Goal: Task Accomplishment & Management: Manage account settings

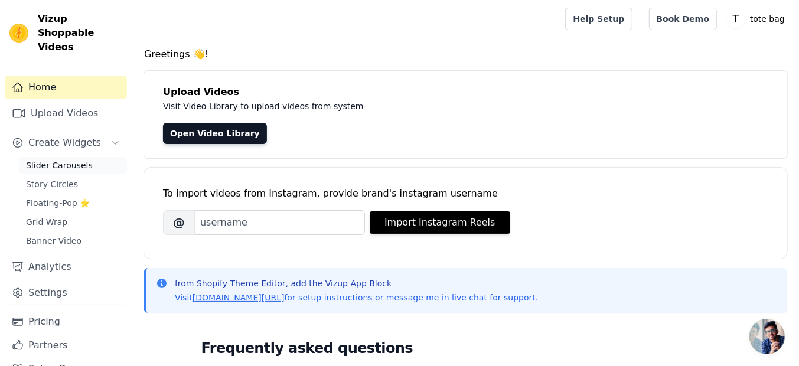
click at [80, 159] on span "Slider Carousels" at bounding box center [59, 165] width 67 height 12
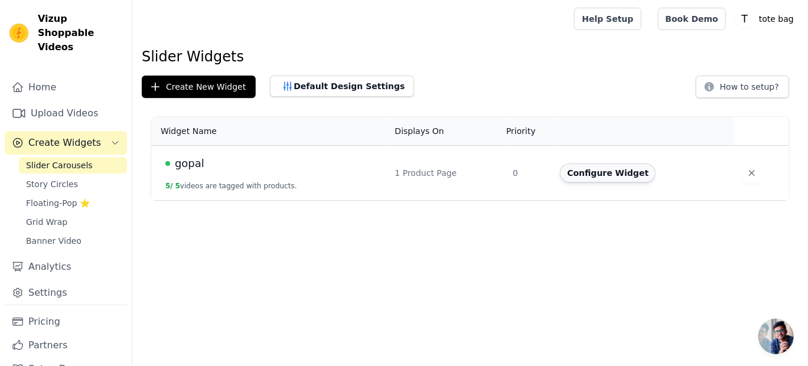
click at [590, 174] on button "Configure Widget" at bounding box center [608, 173] width 96 height 19
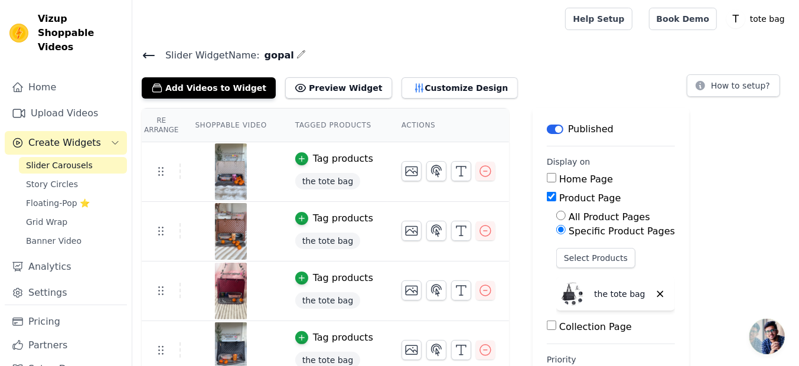
scroll to position [73, 0]
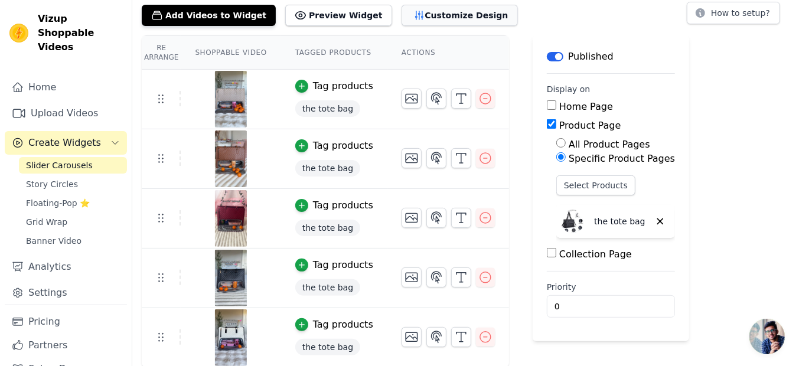
click at [432, 16] on button "Customize Design" at bounding box center [460, 15] width 116 height 21
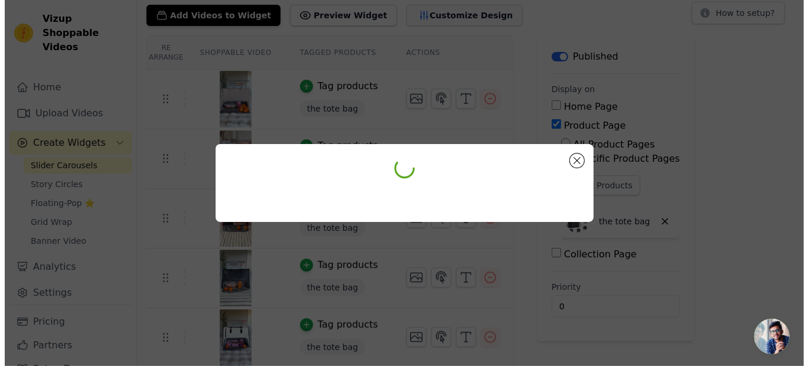
scroll to position [0, 0]
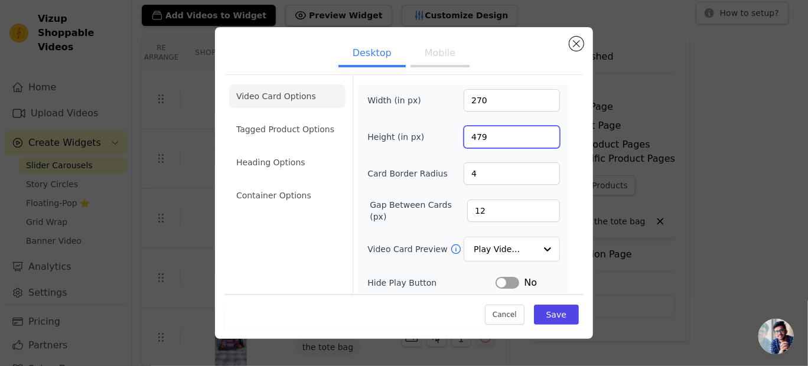
click at [539, 138] on input "479" at bounding box center [512, 137] width 96 height 22
click at [539, 138] on input "478" at bounding box center [512, 137] width 96 height 22
click at [539, 138] on input "477" at bounding box center [512, 137] width 96 height 22
click at [539, 138] on input "476" at bounding box center [512, 137] width 96 height 22
click at [539, 138] on input "475" at bounding box center [512, 137] width 96 height 22
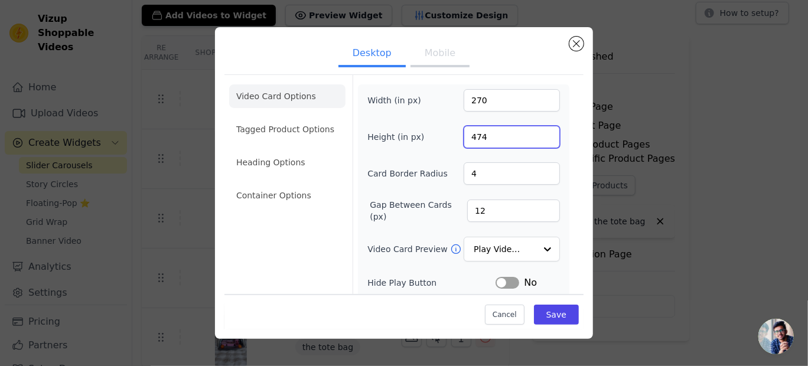
click at [539, 138] on input "474" at bounding box center [512, 137] width 96 height 22
click at [539, 138] on input "473" at bounding box center [512, 137] width 96 height 22
click at [539, 138] on input "472" at bounding box center [512, 137] width 96 height 22
click at [539, 138] on input "471" at bounding box center [512, 137] width 96 height 22
click at [539, 138] on input "470" at bounding box center [512, 137] width 96 height 22
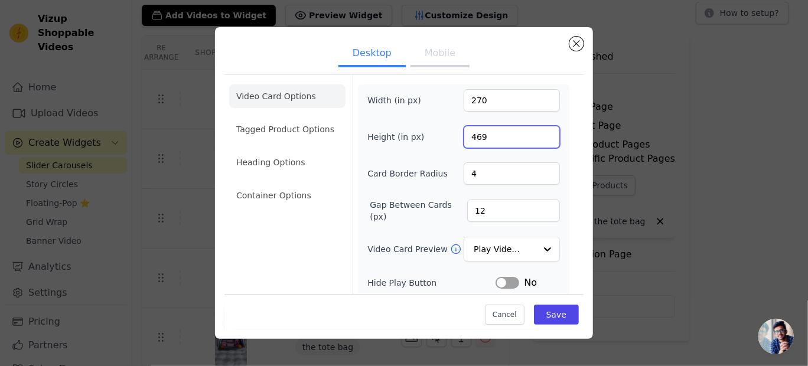
click at [539, 138] on input "469" at bounding box center [512, 137] width 96 height 22
click at [539, 138] on input "468" at bounding box center [512, 137] width 96 height 22
click at [539, 138] on input "467" at bounding box center [512, 137] width 96 height 22
click at [539, 138] on input "466" at bounding box center [512, 137] width 96 height 22
click at [539, 138] on input "465" at bounding box center [512, 137] width 96 height 22
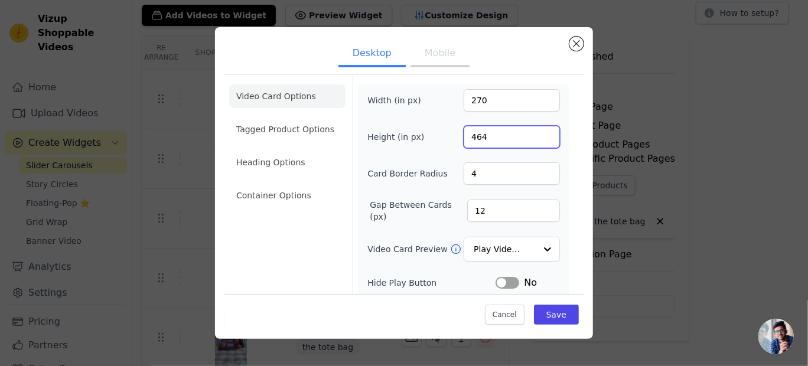
click at [539, 138] on input "464" at bounding box center [512, 137] width 96 height 22
click at [539, 138] on input "463" at bounding box center [512, 137] width 96 height 22
click at [539, 138] on input "462" at bounding box center [512, 137] width 96 height 22
click at [539, 138] on input "461" at bounding box center [512, 137] width 96 height 22
click at [539, 138] on input "460" at bounding box center [512, 137] width 96 height 22
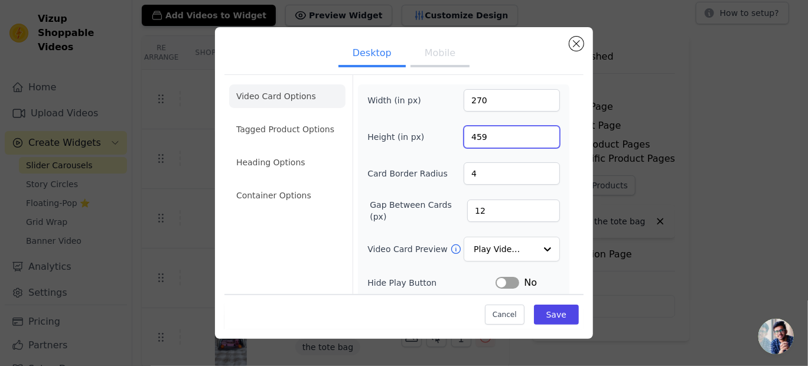
click at [539, 138] on input "459" at bounding box center [512, 137] width 96 height 22
click at [539, 138] on input "458" at bounding box center [512, 137] width 96 height 22
click at [539, 138] on input "457" at bounding box center [512, 137] width 96 height 22
click at [539, 138] on input "456" at bounding box center [512, 137] width 96 height 22
click at [539, 138] on input "455" at bounding box center [512, 137] width 96 height 22
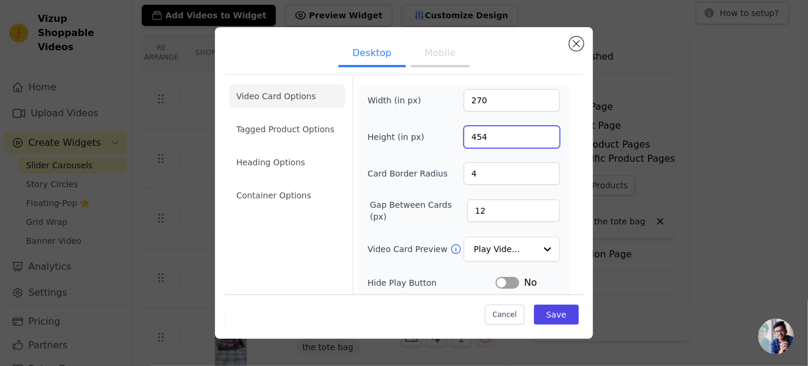
click at [539, 138] on input "454" at bounding box center [512, 137] width 96 height 22
click at [539, 138] on input "453" at bounding box center [512, 137] width 96 height 22
click at [539, 138] on input "452" at bounding box center [512, 137] width 96 height 22
click at [539, 138] on input "451" at bounding box center [512, 137] width 96 height 22
click at [539, 138] on input "450" at bounding box center [512, 137] width 96 height 22
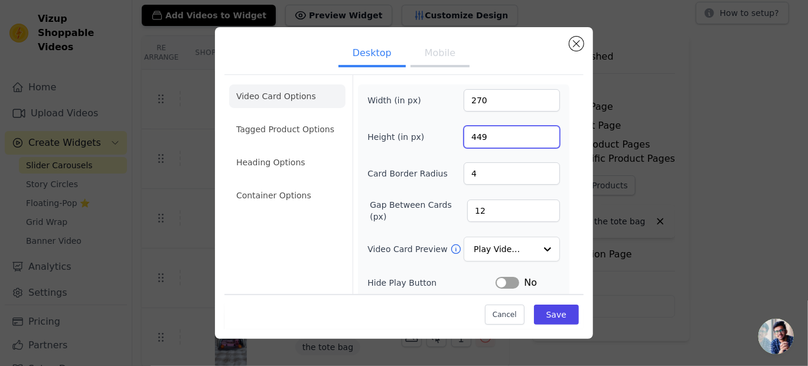
click at [539, 138] on input "449" at bounding box center [512, 137] width 96 height 22
click at [539, 138] on input "448" at bounding box center [512, 137] width 96 height 22
click at [539, 138] on input "447" at bounding box center [512, 137] width 96 height 22
click at [539, 138] on input "446" at bounding box center [512, 137] width 96 height 22
click at [539, 138] on input "445" at bounding box center [512, 137] width 96 height 22
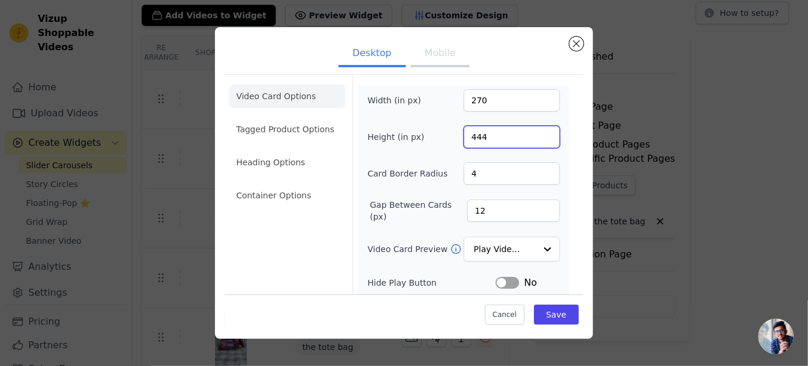
click at [539, 138] on input "444" at bounding box center [512, 137] width 96 height 22
click at [539, 138] on input "443" at bounding box center [512, 137] width 96 height 22
click at [539, 138] on input "442" at bounding box center [512, 137] width 96 height 22
click at [539, 138] on input "441" at bounding box center [512, 137] width 96 height 22
click at [539, 138] on input "440" at bounding box center [512, 137] width 96 height 22
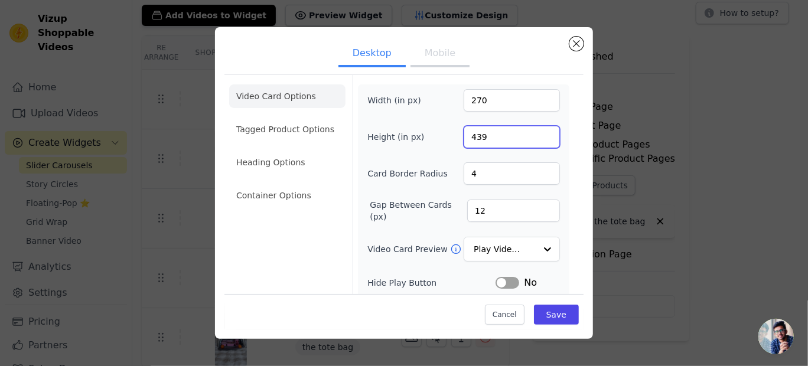
click at [539, 138] on input "439" at bounding box center [512, 137] width 96 height 22
click at [539, 138] on input "438" at bounding box center [512, 137] width 96 height 22
click at [539, 138] on input "437" at bounding box center [512, 137] width 96 height 22
click at [539, 138] on input "436" at bounding box center [512, 137] width 96 height 22
click at [539, 138] on input "435" at bounding box center [512, 137] width 96 height 22
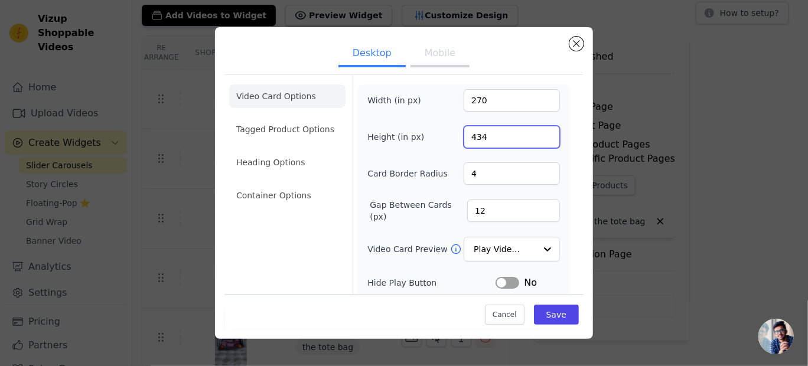
click at [539, 138] on input "434" at bounding box center [512, 137] width 96 height 22
click at [539, 138] on input "433" at bounding box center [512, 137] width 96 height 22
click at [539, 138] on input "432" at bounding box center [512, 137] width 96 height 22
click at [539, 138] on input "431" at bounding box center [512, 137] width 96 height 22
click at [539, 138] on input "430" at bounding box center [512, 137] width 96 height 22
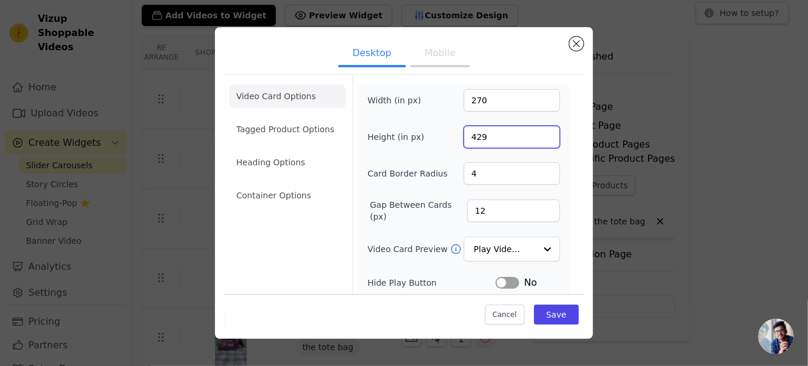
click at [539, 138] on input "429" at bounding box center [512, 137] width 96 height 22
click at [539, 138] on input "428" at bounding box center [512, 137] width 96 height 22
click at [539, 138] on input "427" at bounding box center [512, 137] width 96 height 22
click at [539, 138] on input "426" at bounding box center [512, 137] width 96 height 22
click at [539, 138] on input "425" at bounding box center [512, 137] width 96 height 22
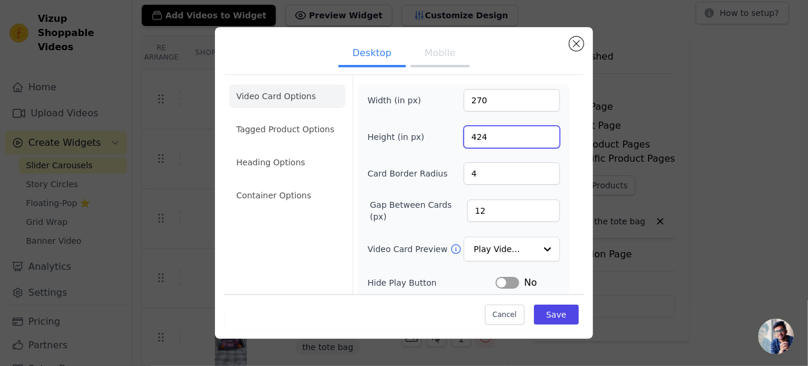
click at [539, 138] on input "424" at bounding box center [512, 137] width 96 height 22
click at [539, 138] on input "423" at bounding box center [512, 137] width 96 height 22
click at [539, 138] on input "422" at bounding box center [512, 137] width 96 height 22
click at [539, 138] on input "421" at bounding box center [512, 137] width 96 height 22
click at [539, 138] on input "420" at bounding box center [512, 137] width 96 height 22
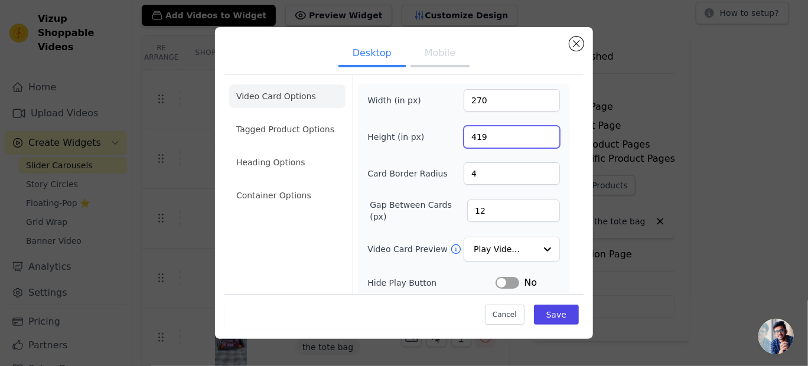
click at [539, 138] on input "419" at bounding box center [512, 137] width 96 height 22
click at [539, 138] on input "418" at bounding box center [512, 137] width 96 height 22
click at [539, 138] on input "417" at bounding box center [512, 137] width 96 height 22
click at [539, 138] on input "416" at bounding box center [512, 137] width 96 height 22
click at [539, 138] on input "415" at bounding box center [512, 137] width 96 height 22
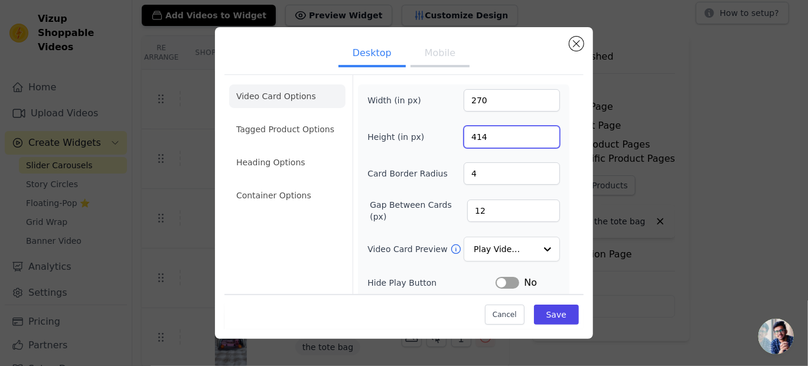
click at [539, 138] on input "414" at bounding box center [512, 137] width 96 height 22
click at [539, 138] on input "413" at bounding box center [512, 137] width 96 height 22
click at [539, 138] on input "412" at bounding box center [512, 137] width 96 height 22
click at [539, 138] on input "411" at bounding box center [512, 137] width 96 height 22
click at [539, 138] on input "410" at bounding box center [512, 137] width 96 height 22
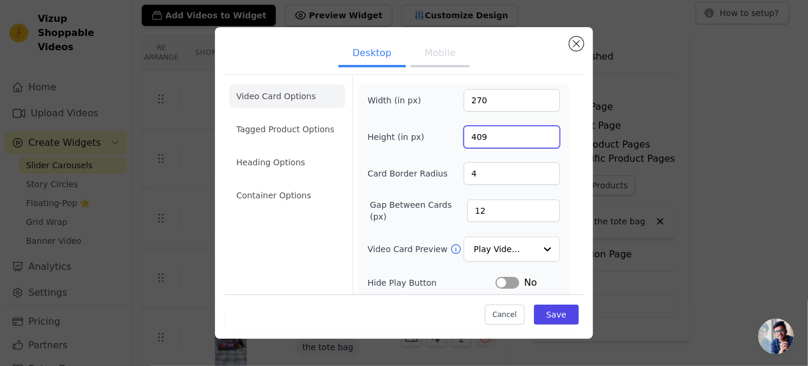
click at [539, 138] on input "409" at bounding box center [512, 137] width 96 height 22
click at [539, 138] on input "408" at bounding box center [512, 137] width 96 height 22
click at [539, 138] on input "407" at bounding box center [512, 137] width 96 height 22
click at [539, 138] on input "406" at bounding box center [512, 137] width 96 height 22
click at [539, 138] on input "405" at bounding box center [512, 137] width 96 height 22
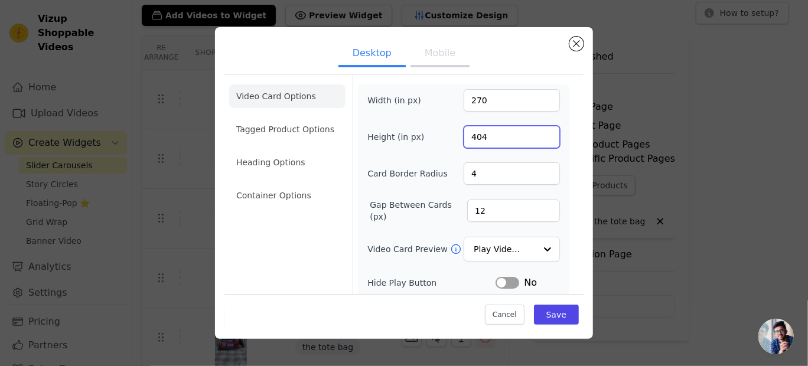
click at [539, 138] on input "404" at bounding box center [512, 137] width 96 height 22
click at [539, 138] on input "403" at bounding box center [512, 137] width 96 height 22
click at [539, 138] on input "402" at bounding box center [512, 137] width 96 height 22
click at [539, 138] on input "401" at bounding box center [512, 137] width 96 height 22
click at [539, 138] on input "400" at bounding box center [512, 137] width 96 height 22
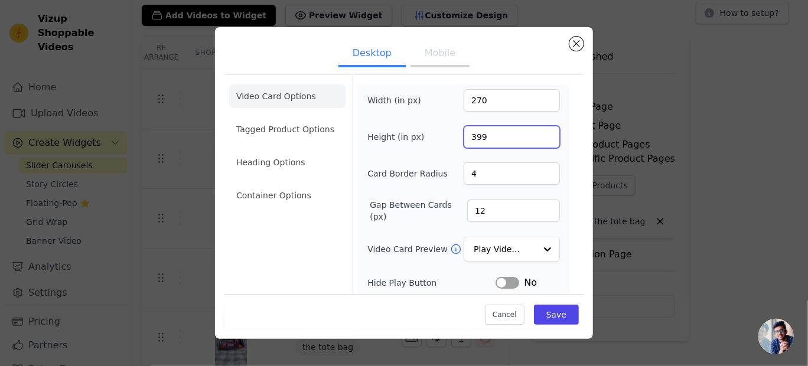
click at [539, 138] on input "399" at bounding box center [512, 137] width 96 height 22
click at [539, 138] on input "398" at bounding box center [512, 137] width 96 height 22
click at [539, 138] on input "397" at bounding box center [512, 137] width 96 height 22
click at [539, 138] on input "396" at bounding box center [512, 137] width 96 height 22
click at [539, 138] on input "395" at bounding box center [512, 137] width 96 height 22
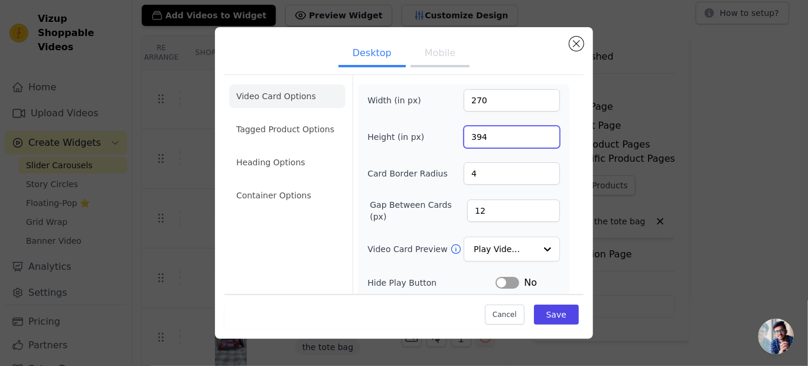
click at [539, 138] on input "394" at bounding box center [512, 137] width 96 height 22
click at [539, 138] on input "393" at bounding box center [512, 137] width 96 height 22
click at [539, 138] on input "392" at bounding box center [512, 137] width 96 height 22
click at [539, 138] on input "391" at bounding box center [512, 137] width 96 height 22
click at [539, 138] on input "390" at bounding box center [512, 137] width 96 height 22
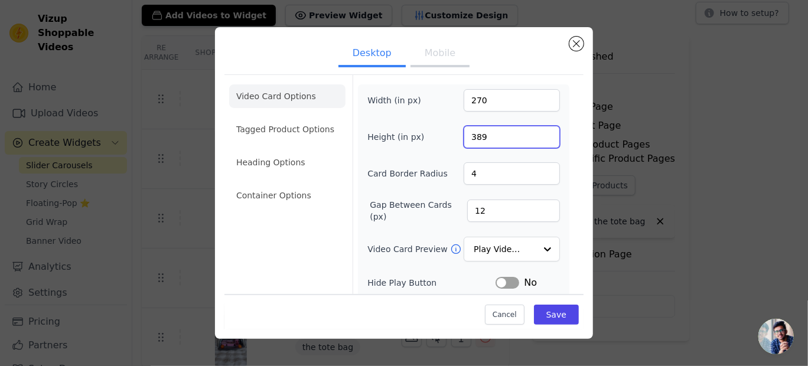
click at [539, 138] on input "389" at bounding box center [512, 137] width 96 height 22
click at [539, 138] on input "388" at bounding box center [512, 137] width 96 height 22
click at [539, 138] on input "387" at bounding box center [512, 137] width 96 height 22
click at [539, 138] on input "386" at bounding box center [512, 137] width 96 height 22
click at [539, 138] on input "385" at bounding box center [512, 137] width 96 height 22
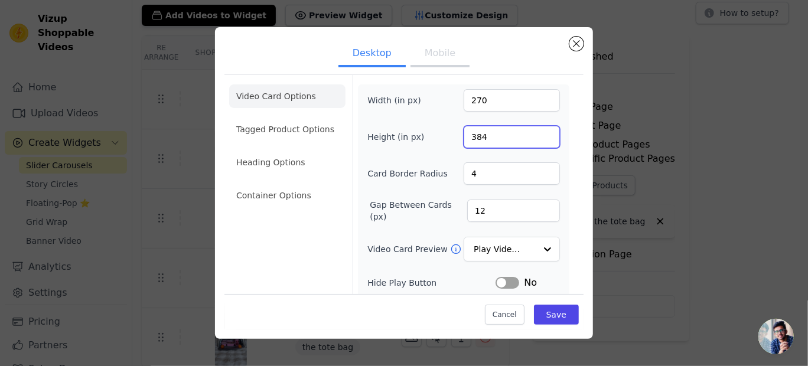
click at [539, 138] on input "384" at bounding box center [512, 137] width 96 height 22
click at [539, 138] on input "383" at bounding box center [512, 137] width 96 height 22
click at [539, 138] on input "382" at bounding box center [512, 137] width 96 height 22
click at [539, 138] on input "381" at bounding box center [512, 137] width 96 height 22
click at [539, 138] on input "380" at bounding box center [512, 137] width 96 height 22
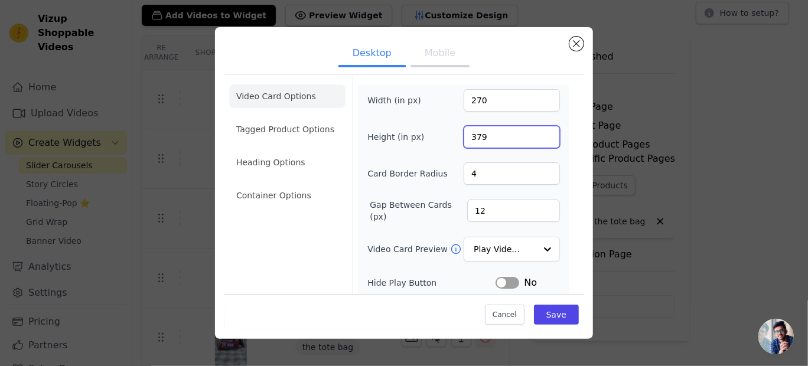
click at [539, 138] on input "379" at bounding box center [512, 137] width 96 height 22
click at [539, 138] on input "378" at bounding box center [512, 137] width 96 height 22
click at [539, 138] on input "377" at bounding box center [512, 137] width 96 height 22
click at [539, 138] on input "376" at bounding box center [512, 137] width 96 height 22
click at [539, 138] on input "375" at bounding box center [512, 137] width 96 height 22
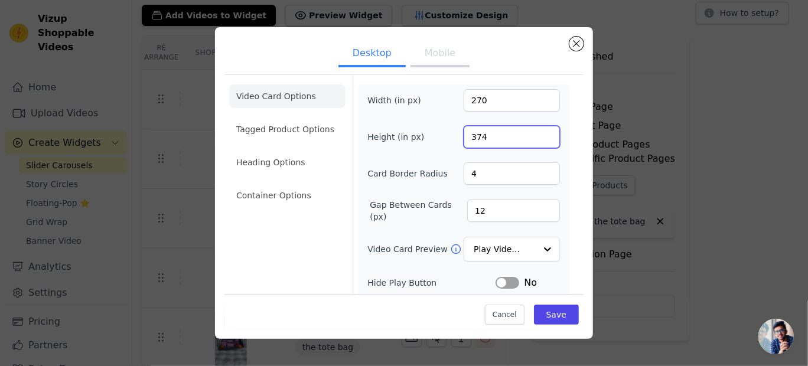
click at [539, 138] on input "374" at bounding box center [512, 137] width 96 height 22
click at [539, 138] on input "373" at bounding box center [512, 137] width 96 height 22
click at [539, 138] on input "372" at bounding box center [512, 137] width 96 height 22
click at [539, 138] on input "371" at bounding box center [512, 137] width 96 height 22
click at [539, 138] on input "370" at bounding box center [512, 137] width 96 height 22
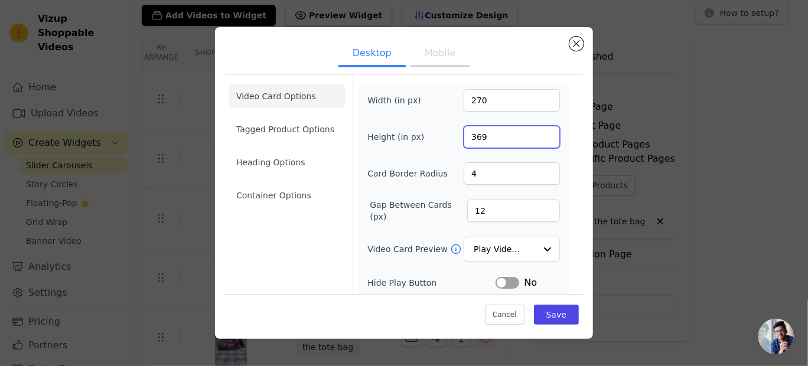
click at [539, 138] on input "369" at bounding box center [512, 137] width 96 height 22
click at [539, 138] on input "368" at bounding box center [512, 137] width 96 height 22
click at [539, 138] on input "367" at bounding box center [512, 137] width 96 height 22
click at [539, 138] on input "365" at bounding box center [512, 137] width 96 height 22
click at [539, 138] on input "364" at bounding box center [512, 137] width 96 height 22
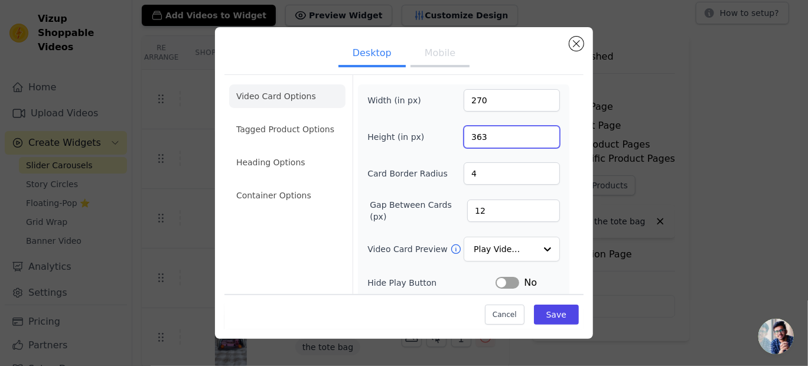
click at [539, 138] on input "363" at bounding box center [512, 137] width 96 height 22
click at [539, 138] on input "362" at bounding box center [512, 137] width 96 height 22
click at [539, 138] on input "361" at bounding box center [512, 137] width 96 height 22
click at [539, 138] on input "360" at bounding box center [512, 137] width 96 height 22
click at [539, 138] on input "359" at bounding box center [512, 137] width 96 height 22
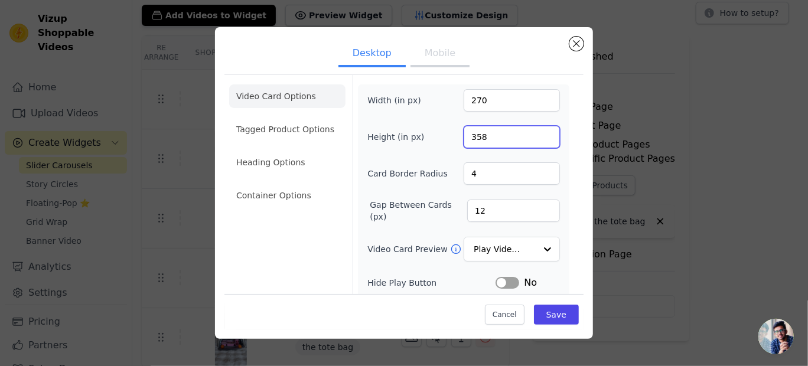
click at [539, 138] on input "358" at bounding box center [512, 137] width 96 height 22
click at [539, 138] on input "357" at bounding box center [512, 137] width 96 height 22
click at [539, 138] on input "356" at bounding box center [512, 137] width 96 height 22
click at [539, 138] on input "355" at bounding box center [512, 137] width 96 height 22
click at [539, 138] on input "354" at bounding box center [512, 137] width 96 height 22
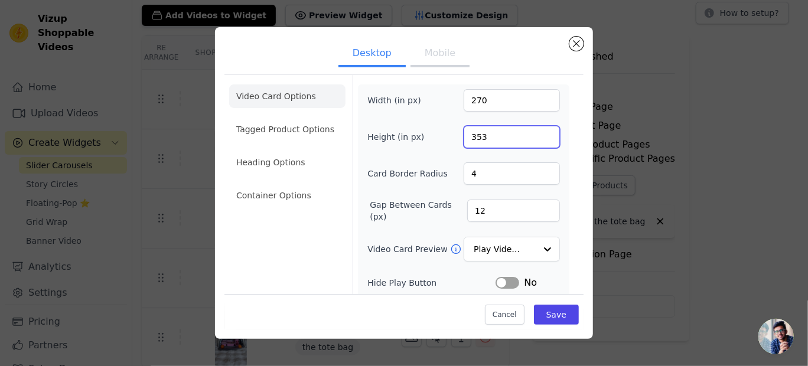
click at [539, 138] on input "353" at bounding box center [512, 137] width 96 height 22
click at [539, 138] on input "352" at bounding box center [512, 137] width 96 height 22
click at [539, 138] on input "351" at bounding box center [512, 137] width 96 height 22
click at [539, 138] on input "350" at bounding box center [512, 137] width 96 height 22
click at [539, 138] on input "349" at bounding box center [512, 137] width 96 height 22
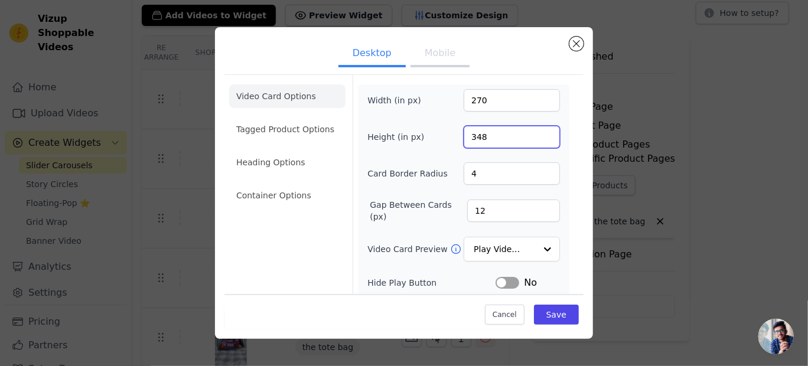
click at [539, 138] on input "348" at bounding box center [512, 137] width 96 height 22
click at [539, 138] on input "347" at bounding box center [512, 137] width 96 height 22
click at [539, 138] on input "346" at bounding box center [512, 137] width 96 height 22
click at [539, 138] on input "345" at bounding box center [512, 137] width 96 height 22
click at [539, 138] on input "344" at bounding box center [512, 137] width 96 height 22
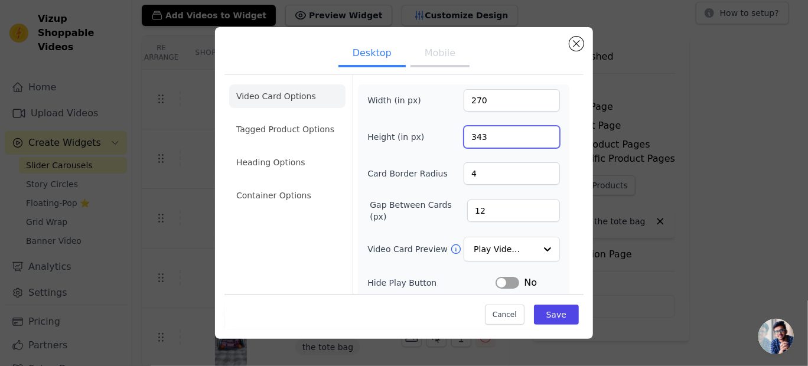
click at [539, 138] on input "343" at bounding box center [512, 137] width 96 height 22
click at [539, 138] on input "342" at bounding box center [512, 137] width 96 height 22
click at [539, 138] on input "341" at bounding box center [512, 137] width 96 height 22
click at [539, 138] on input "340" at bounding box center [512, 137] width 96 height 22
click at [539, 138] on input "339" at bounding box center [512, 137] width 96 height 22
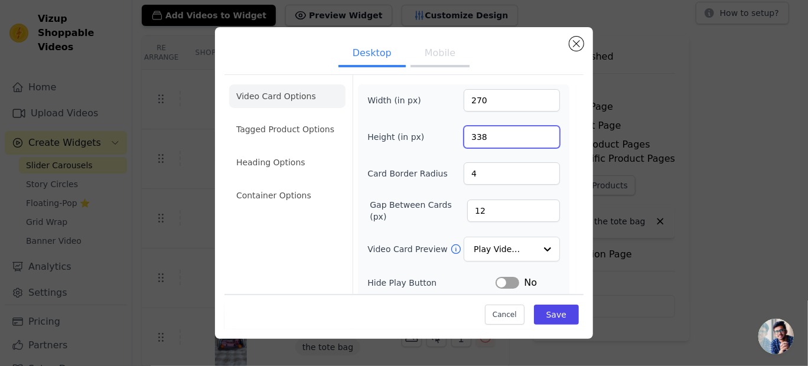
click at [539, 138] on input "338" at bounding box center [512, 137] width 96 height 22
click at [539, 138] on input "337" at bounding box center [512, 137] width 96 height 22
click at [539, 138] on input "336" at bounding box center [512, 137] width 96 height 22
click at [539, 138] on input "335" at bounding box center [512, 137] width 96 height 22
click at [539, 138] on input "334" at bounding box center [512, 137] width 96 height 22
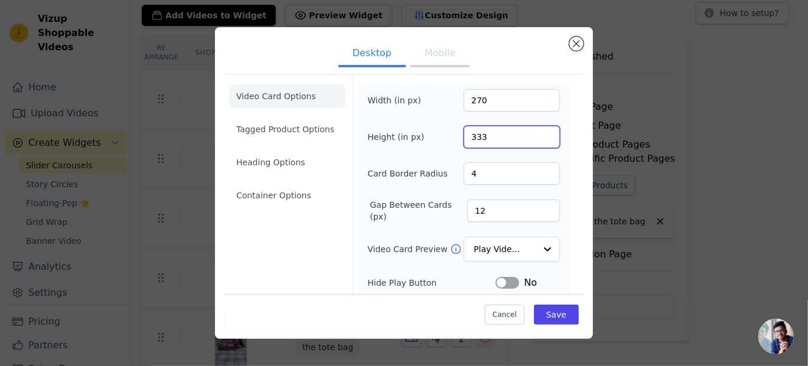
click at [539, 138] on input "333" at bounding box center [512, 137] width 96 height 22
click at [539, 138] on input "332" at bounding box center [512, 137] width 96 height 22
click at [539, 138] on input "331" at bounding box center [512, 137] width 96 height 22
click at [539, 138] on input "330" at bounding box center [512, 137] width 96 height 22
click at [539, 138] on input "329" at bounding box center [512, 137] width 96 height 22
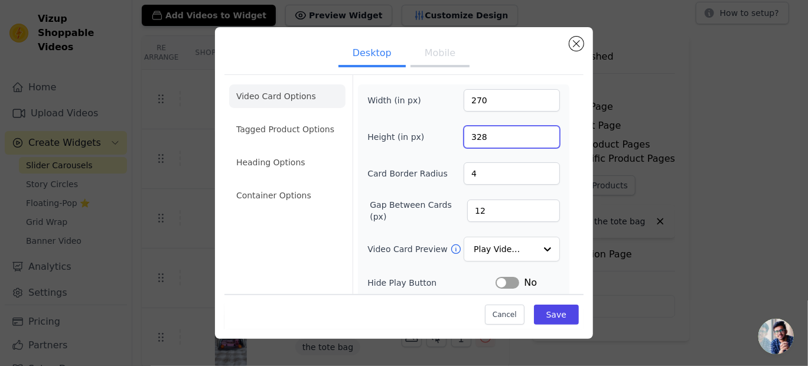
click at [539, 138] on input "328" at bounding box center [512, 137] width 96 height 22
click at [539, 138] on input "327" at bounding box center [512, 137] width 96 height 22
click at [539, 138] on input "326" at bounding box center [512, 137] width 96 height 22
click at [539, 138] on input "325" at bounding box center [512, 137] width 96 height 22
click at [539, 138] on input "324" at bounding box center [512, 137] width 96 height 22
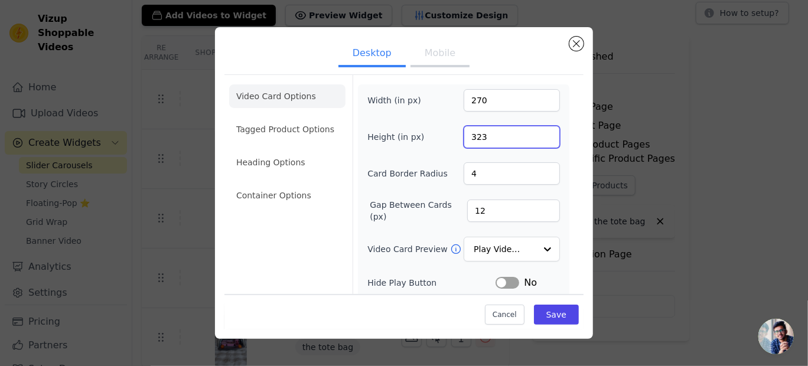
click at [539, 138] on input "323" at bounding box center [512, 137] width 96 height 22
click at [539, 138] on input "322" at bounding box center [512, 137] width 96 height 22
click at [539, 138] on input "321" at bounding box center [512, 137] width 96 height 22
click at [539, 138] on input "320" at bounding box center [512, 137] width 96 height 22
click at [539, 138] on input "319" at bounding box center [512, 137] width 96 height 22
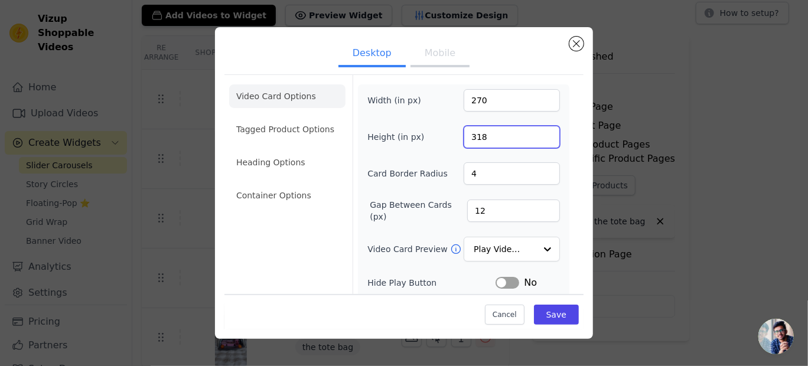
click at [539, 138] on input "318" at bounding box center [512, 137] width 96 height 22
click at [539, 138] on input "317" at bounding box center [512, 137] width 96 height 22
click at [539, 138] on input "316" at bounding box center [512, 137] width 96 height 22
click at [539, 138] on input "315" at bounding box center [512, 137] width 96 height 22
click at [539, 138] on input "314" at bounding box center [512, 137] width 96 height 22
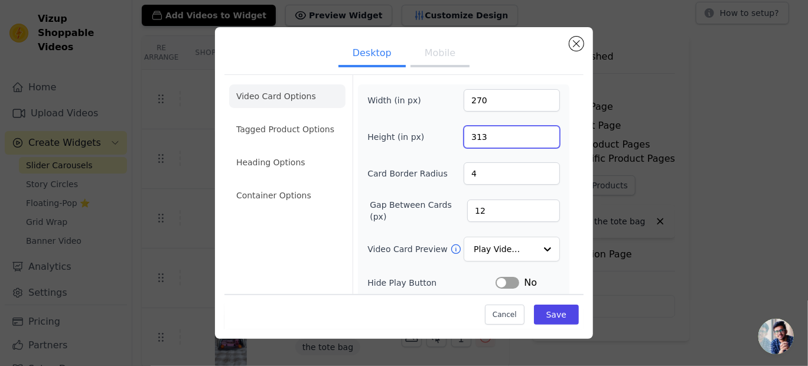
click at [539, 138] on input "313" at bounding box center [512, 137] width 96 height 22
click at [539, 138] on input "312" at bounding box center [512, 137] width 96 height 22
click at [539, 138] on input "311" at bounding box center [512, 137] width 96 height 22
click at [539, 138] on input "310" at bounding box center [512, 137] width 96 height 22
click at [539, 138] on input "309" at bounding box center [512, 137] width 96 height 22
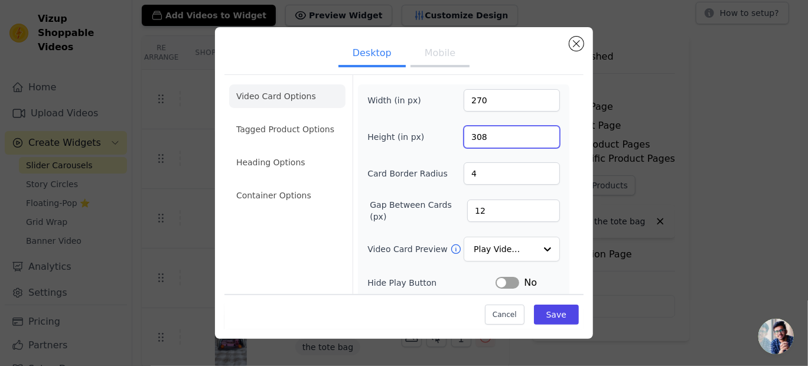
click at [539, 138] on input "308" at bounding box center [512, 137] width 96 height 22
click at [539, 138] on input "307" at bounding box center [512, 137] width 96 height 22
click at [539, 138] on input "306" at bounding box center [512, 137] width 96 height 22
click at [539, 138] on input "305" at bounding box center [512, 137] width 96 height 22
click at [539, 138] on input "304" at bounding box center [512, 137] width 96 height 22
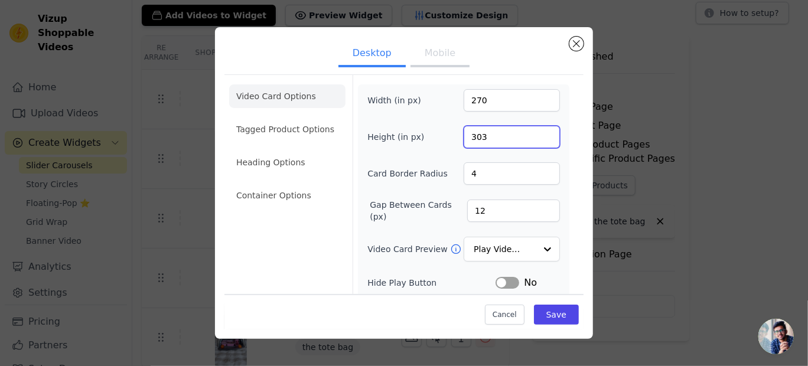
click at [539, 138] on input "303" at bounding box center [512, 137] width 96 height 22
click at [539, 138] on input "302" at bounding box center [512, 137] width 96 height 22
click at [539, 138] on input "301" at bounding box center [512, 137] width 96 height 22
click at [539, 138] on input "300" at bounding box center [512, 137] width 96 height 22
click at [539, 138] on input "299" at bounding box center [512, 137] width 96 height 22
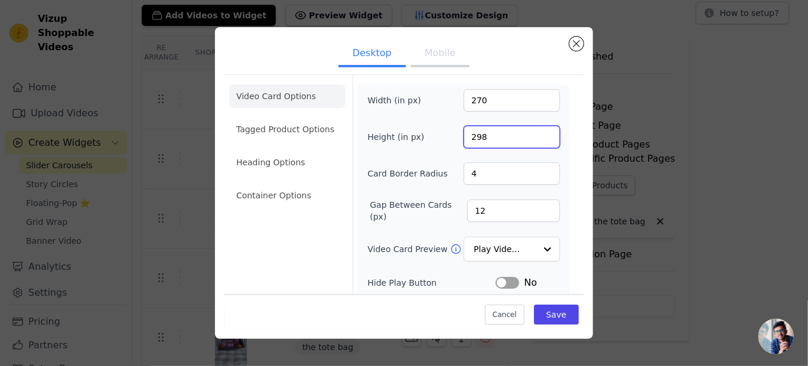
click at [539, 138] on input "298" at bounding box center [512, 137] width 96 height 22
click at [539, 138] on input "297" at bounding box center [512, 137] width 96 height 22
click at [539, 138] on input "296" at bounding box center [512, 137] width 96 height 22
click at [539, 138] on input "295" at bounding box center [512, 137] width 96 height 22
click at [539, 138] on input "294" at bounding box center [512, 137] width 96 height 22
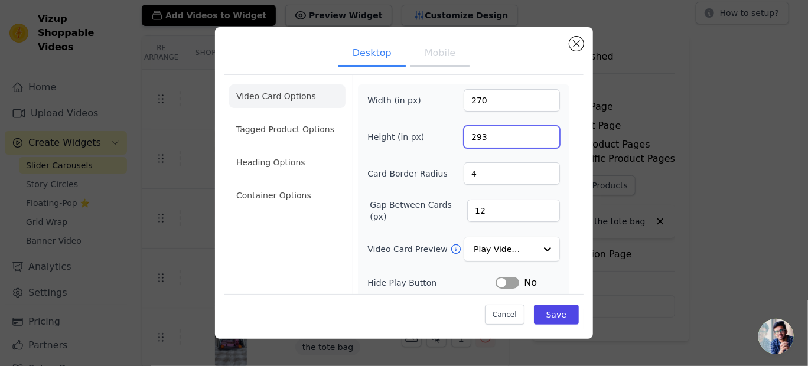
click at [539, 138] on input "293" at bounding box center [512, 137] width 96 height 22
click at [539, 138] on input "292" at bounding box center [512, 137] width 96 height 22
click at [539, 138] on input "291" at bounding box center [512, 137] width 96 height 22
click at [539, 138] on input "290" at bounding box center [512, 137] width 96 height 22
click at [539, 138] on input "289" at bounding box center [512, 137] width 96 height 22
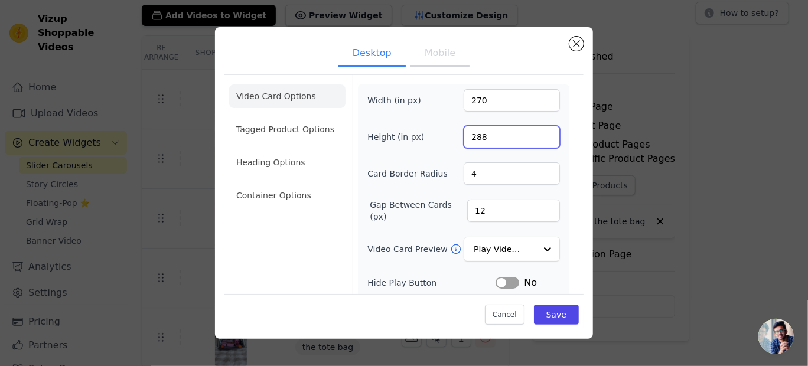
click at [539, 138] on input "288" at bounding box center [512, 137] width 96 height 22
click at [539, 138] on input "287" at bounding box center [512, 137] width 96 height 22
click at [539, 138] on input "286" at bounding box center [512, 137] width 96 height 22
click at [539, 138] on input "285" at bounding box center [512, 137] width 96 height 22
click at [539, 138] on input "284" at bounding box center [512, 137] width 96 height 22
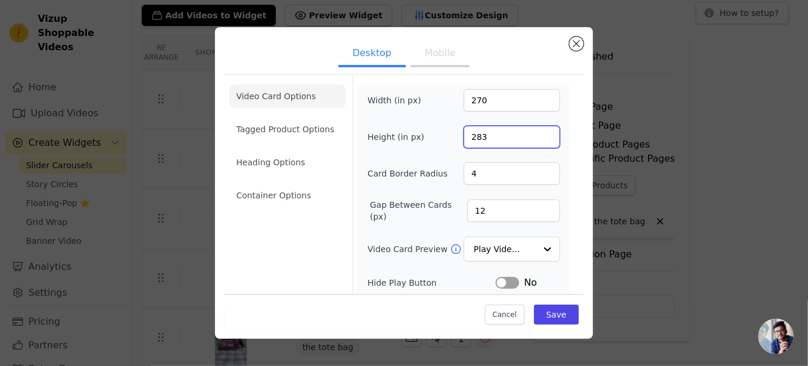
click at [539, 138] on input "283" at bounding box center [512, 137] width 96 height 22
click at [539, 138] on input "282" at bounding box center [512, 137] width 96 height 22
click at [539, 138] on input "281" at bounding box center [512, 137] width 96 height 22
click at [539, 138] on input "280" at bounding box center [512, 137] width 96 height 22
click at [540, 131] on input "281" at bounding box center [512, 137] width 96 height 22
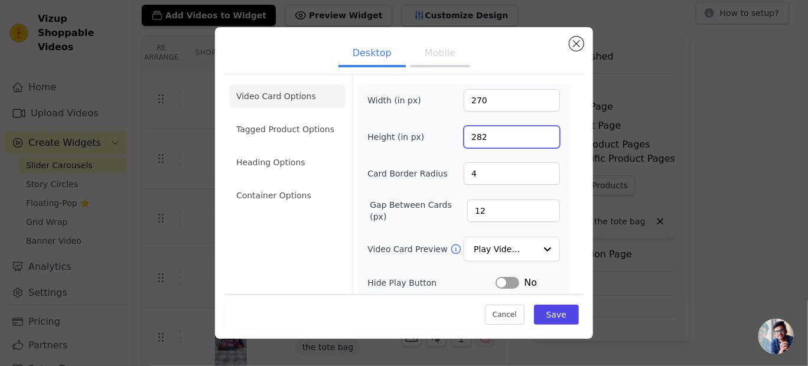
click at [540, 131] on input "282" at bounding box center [512, 137] width 96 height 22
click at [540, 131] on input "283" at bounding box center [512, 137] width 96 height 22
click at [540, 131] on input "284" at bounding box center [512, 137] width 96 height 22
click at [540, 131] on input "285" at bounding box center [512, 137] width 96 height 22
click at [540, 131] on input "286" at bounding box center [512, 137] width 96 height 22
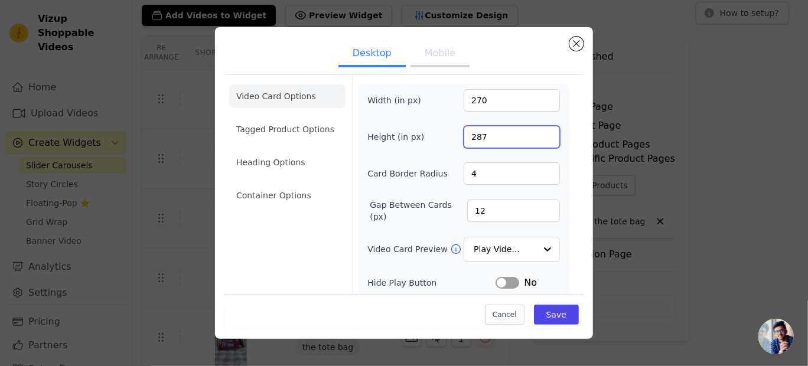
click at [540, 131] on input "287" at bounding box center [512, 137] width 96 height 22
click at [540, 131] on input "288" at bounding box center [512, 137] width 96 height 22
click at [540, 131] on input "289" at bounding box center [512, 137] width 96 height 22
type input "290"
click at [540, 131] on input "290" at bounding box center [512, 137] width 96 height 22
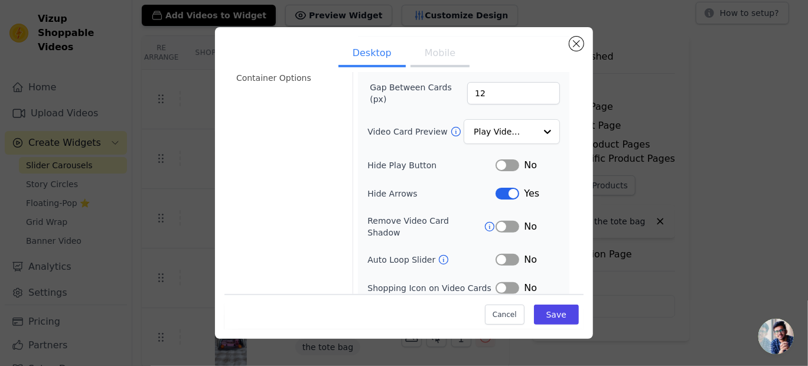
scroll to position [143, 0]
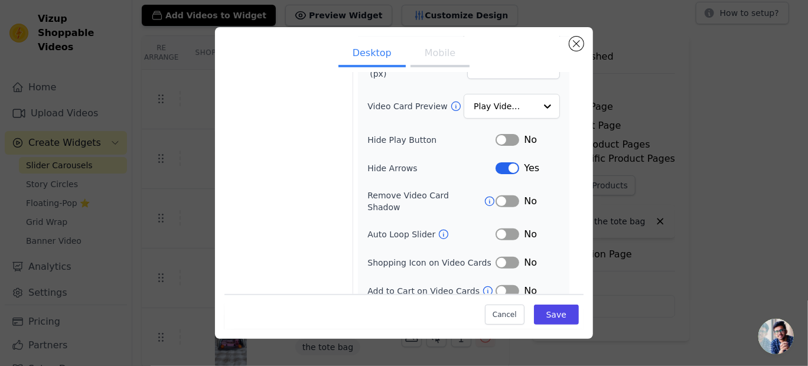
click at [503, 229] on button "Label" at bounding box center [507, 235] width 24 height 12
click at [436, 54] on button "Mobile" at bounding box center [439, 54] width 59 height 26
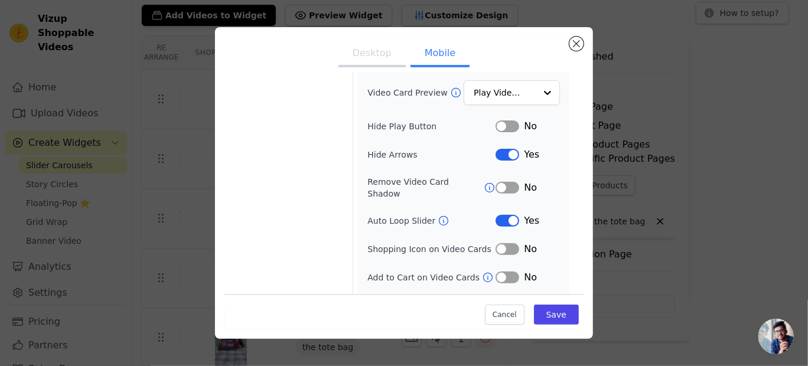
scroll to position [171, 0]
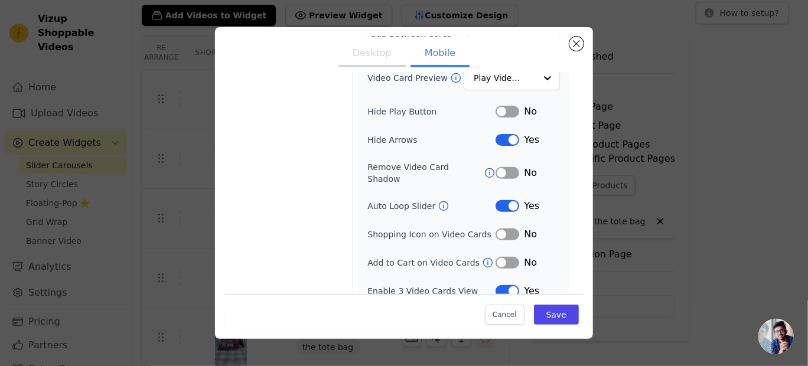
click at [500, 285] on button "Label" at bounding box center [507, 291] width 24 height 12
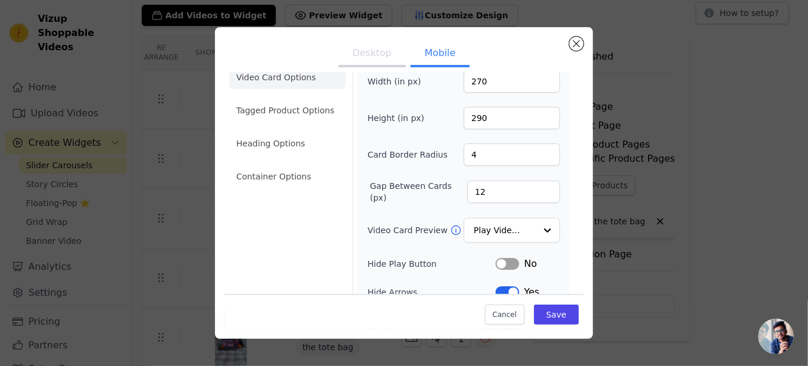
scroll to position [0, 0]
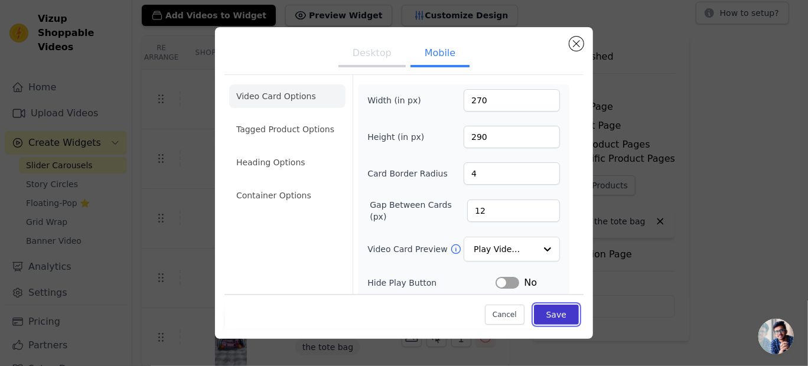
click at [542, 316] on button "Save" at bounding box center [556, 315] width 45 height 20
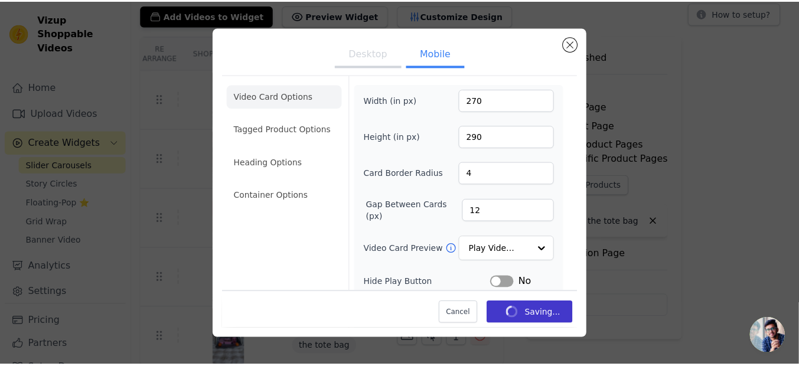
scroll to position [73, 0]
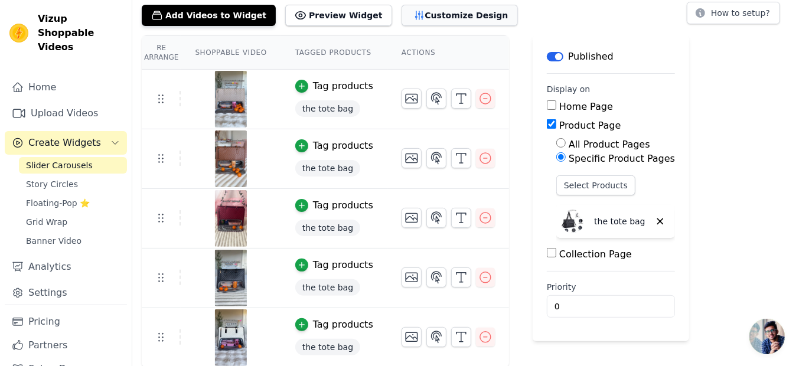
click at [439, 8] on button "Customize Design" at bounding box center [460, 15] width 116 height 21
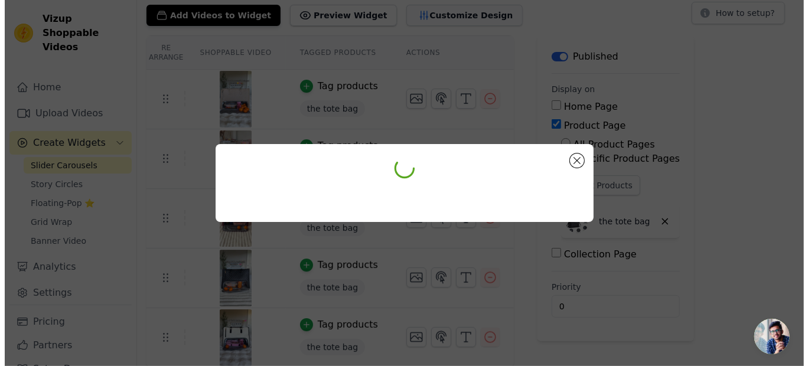
scroll to position [0, 0]
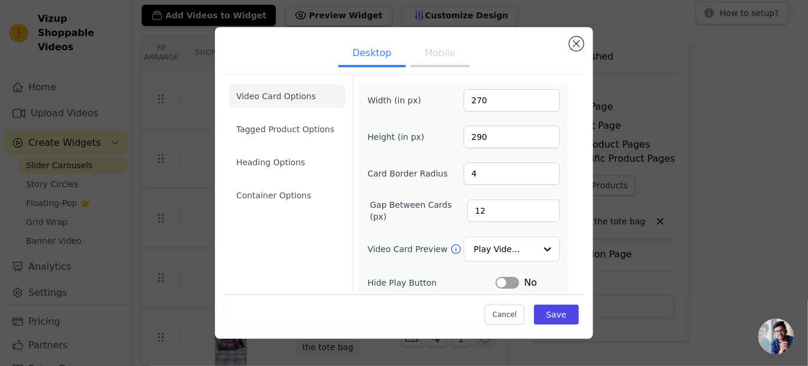
click at [437, 56] on button "Mobile" at bounding box center [439, 54] width 59 height 26
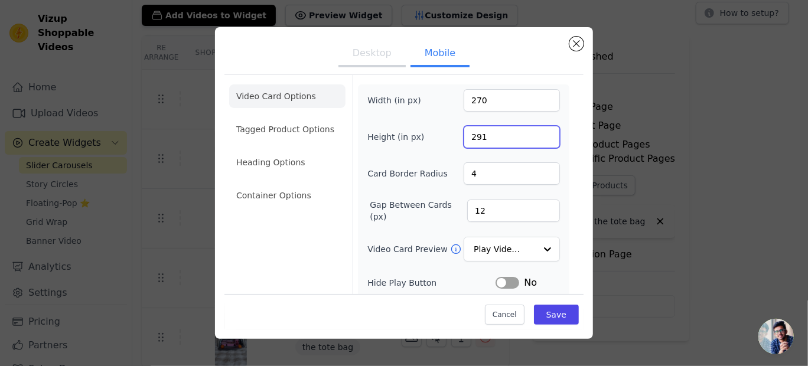
click at [540, 129] on input "291" at bounding box center [512, 137] width 96 height 22
click at [540, 129] on input "292" at bounding box center [512, 137] width 96 height 22
click at [540, 129] on input "293" at bounding box center [512, 137] width 96 height 22
click at [540, 129] on input "294" at bounding box center [512, 137] width 96 height 22
click at [540, 129] on input "295" at bounding box center [512, 137] width 96 height 22
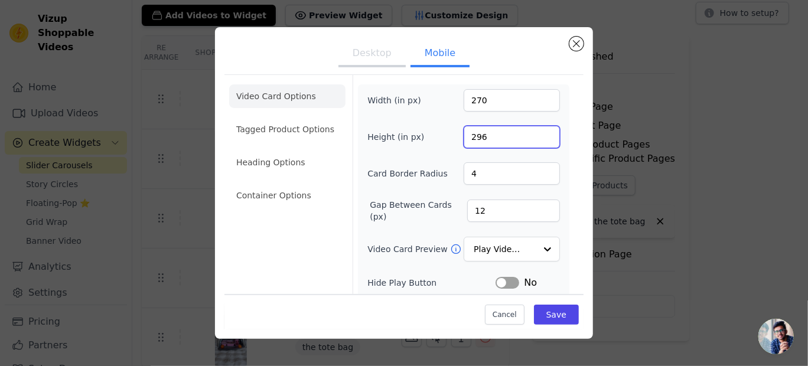
click at [540, 129] on input "296" at bounding box center [512, 137] width 96 height 22
click at [540, 129] on input "297" at bounding box center [512, 137] width 96 height 22
click at [540, 129] on input "298" at bounding box center [512, 137] width 96 height 22
click at [540, 129] on input "299" at bounding box center [512, 137] width 96 height 22
click at [540, 129] on input "300" at bounding box center [512, 137] width 96 height 22
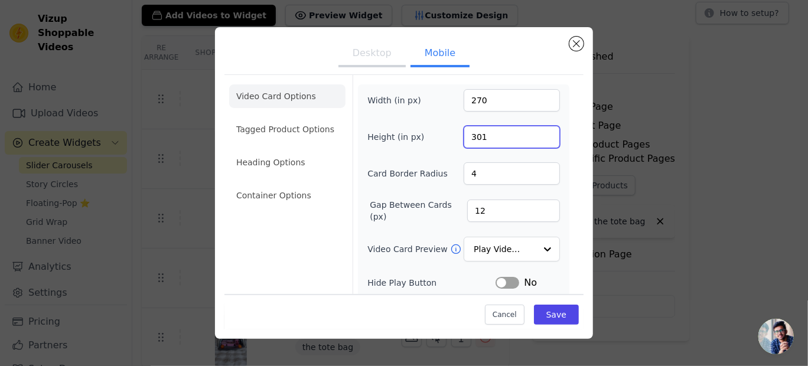
click at [540, 129] on input "301" at bounding box center [512, 137] width 96 height 22
click at [540, 129] on input "302" at bounding box center [512, 137] width 96 height 22
click at [540, 129] on input "303" at bounding box center [512, 137] width 96 height 22
click at [540, 129] on input "304" at bounding box center [512, 137] width 96 height 22
click at [540, 129] on input "305" at bounding box center [512, 137] width 96 height 22
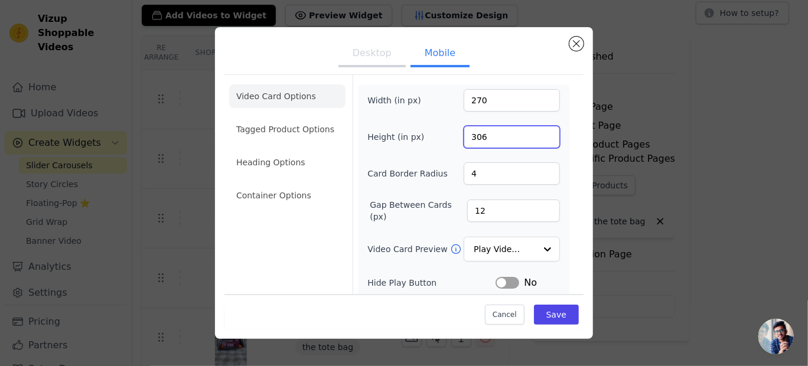
click at [540, 129] on input "306" at bounding box center [512, 137] width 96 height 22
click at [540, 129] on input "307" at bounding box center [512, 137] width 96 height 22
click at [540, 129] on input "308" at bounding box center [512, 137] width 96 height 22
click at [540, 129] on input "309" at bounding box center [512, 137] width 96 height 22
click at [540, 129] on input "310" at bounding box center [512, 137] width 96 height 22
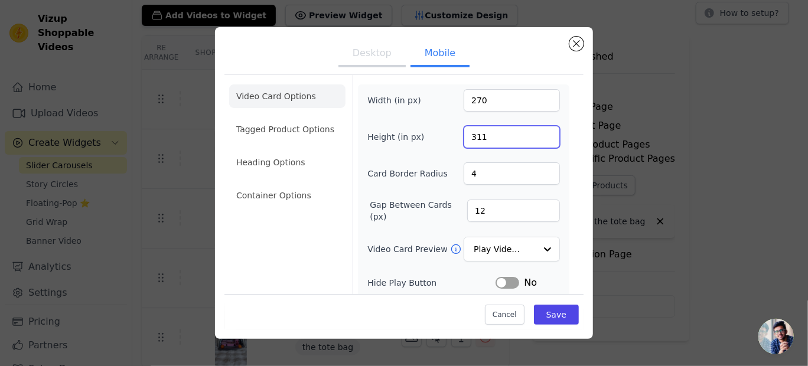
click at [540, 129] on input "311" at bounding box center [512, 137] width 96 height 22
click at [540, 129] on input "312" at bounding box center [512, 137] width 96 height 22
click at [540, 129] on input "313" at bounding box center [512, 137] width 96 height 22
click at [540, 129] on input "314" at bounding box center [512, 137] width 96 height 22
click at [537, 138] on input "313" at bounding box center [512, 137] width 96 height 22
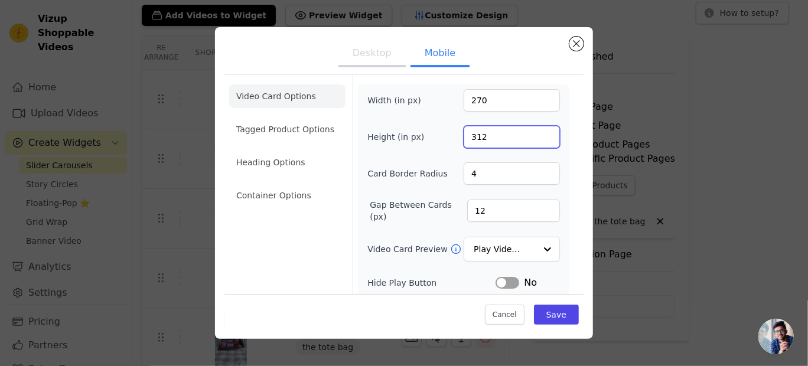
click at [537, 138] on input "312" at bounding box center [512, 137] width 96 height 22
click at [537, 138] on input "311" at bounding box center [512, 137] width 96 height 22
type input "310"
click at [537, 138] on input "310" at bounding box center [512, 137] width 96 height 22
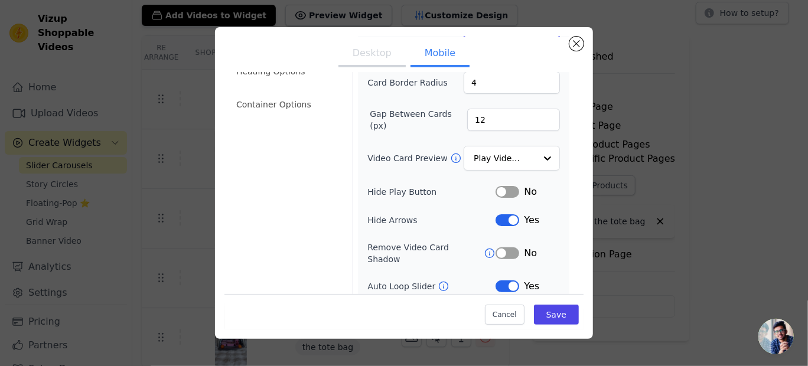
scroll to position [94, 0]
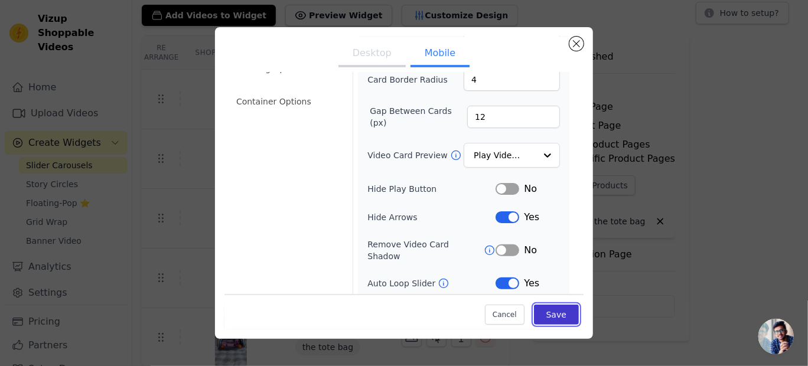
click at [544, 320] on button "Save" at bounding box center [556, 315] width 45 height 20
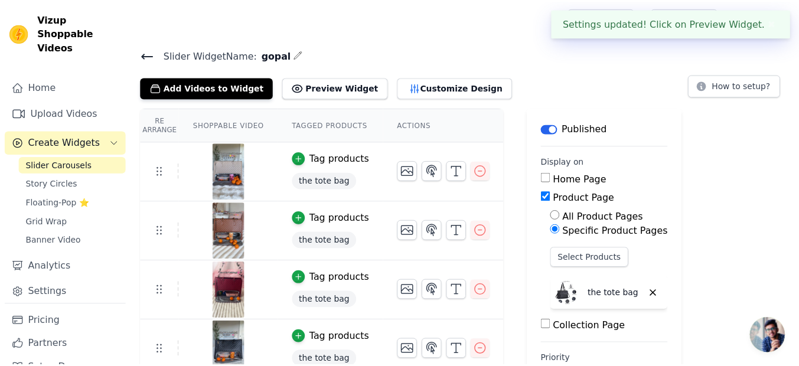
scroll to position [73, 0]
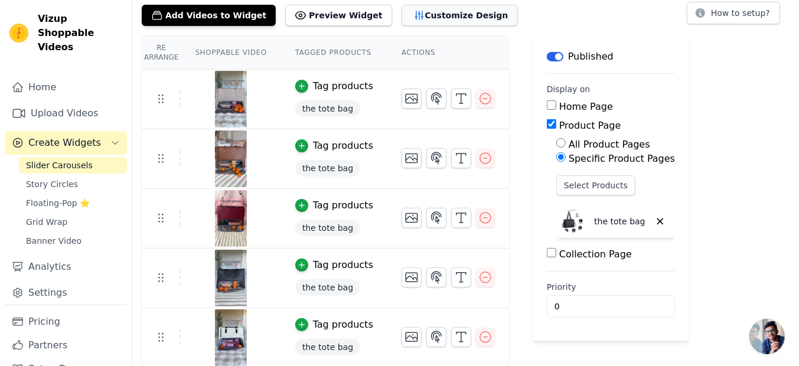
click at [441, 11] on button "Customize Design" at bounding box center [460, 15] width 116 height 21
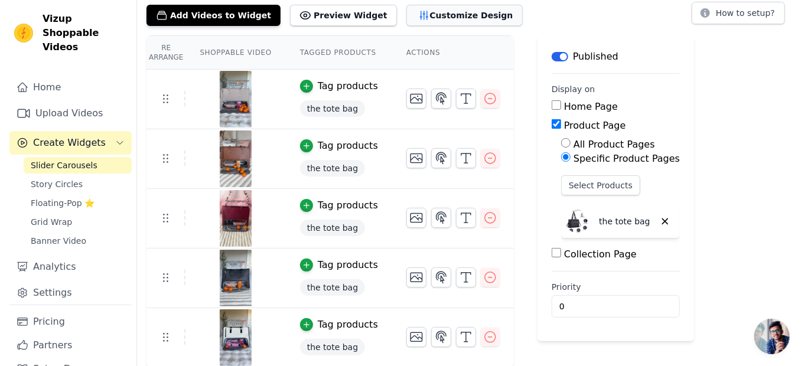
scroll to position [0, 0]
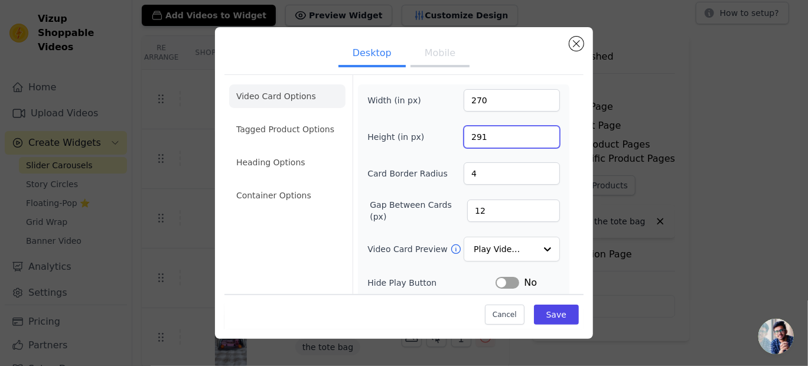
click at [539, 132] on input "291" at bounding box center [512, 137] width 96 height 22
click at [539, 132] on input "292" at bounding box center [512, 137] width 96 height 22
click at [539, 132] on input "293" at bounding box center [512, 137] width 96 height 22
click at [539, 132] on input "294" at bounding box center [512, 137] width 96 height 22
click at [539, 132] on input "295" at bounding box center [512, 137] width 96 height 22
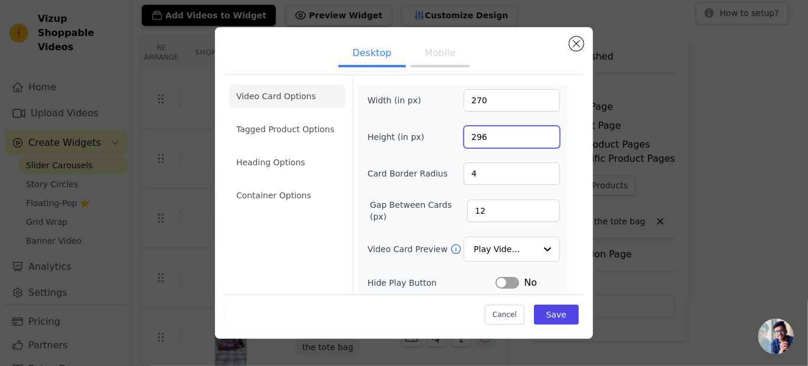
click at [539, 132] on input "296" at bounding box center [512, 137] width 96 height 22
click at [539, 132] on input "297" at bounding box center [512, 137] width 96 height 22
click at [539, 132] on input "298" at bounding box center [512, 137] width 96 height 22
click at [539, 132] on input "299" at bounding box center [512, 137] width 96 height 22
click at [539, 132] on input "300" at bounding box center [512, 137] width 96 height 22
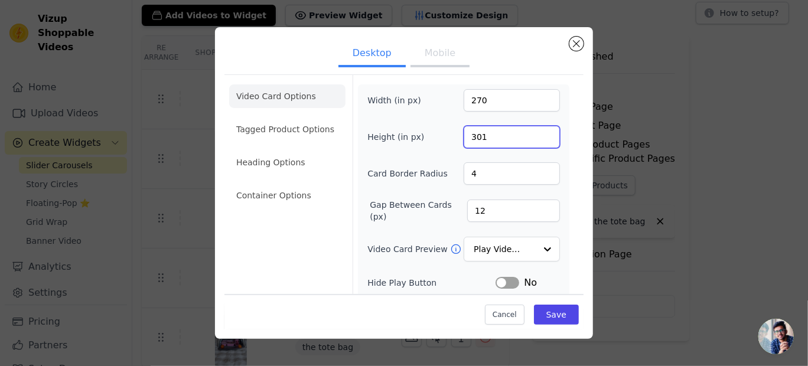
click at [539, 132] on input "301" at bounding box center [512, 137] width 96 height 22
click at [539, 132] on input "302" at bounding box center [512, 137] width 96 height 22
click at [539, 132] on input "303" at bounding box center [512, 137] width 96 height 22
click at [539, 132] on input "304" at bounding box center [512, 137] width 96 height 22
click at [539, 132] on input "305" at bounding box center [512, 137] width 96 height 22
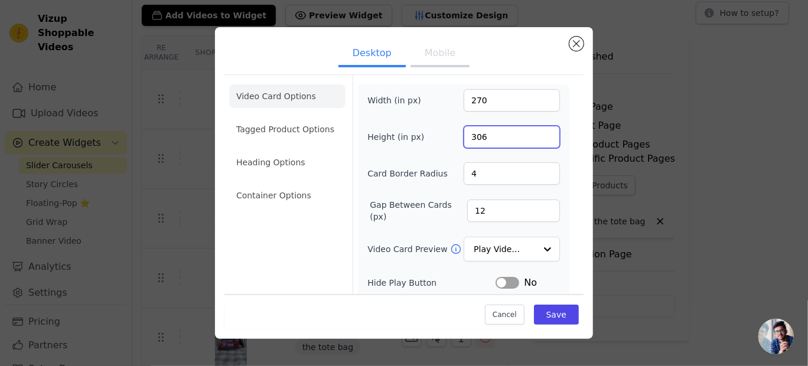
click at [539, 132] on input "306" at bounding box center [512, 137] width 96 height 22
click at [539, 132] on input "308" at bounding box center [512, 137] width 96 height 22
click at [539, 132] on input "309" at bounding box center [512, 137] width 96 height 22
type input "310"
click at [539, 132] on input "310" at bounding box center [512, 137] width 96 height 22
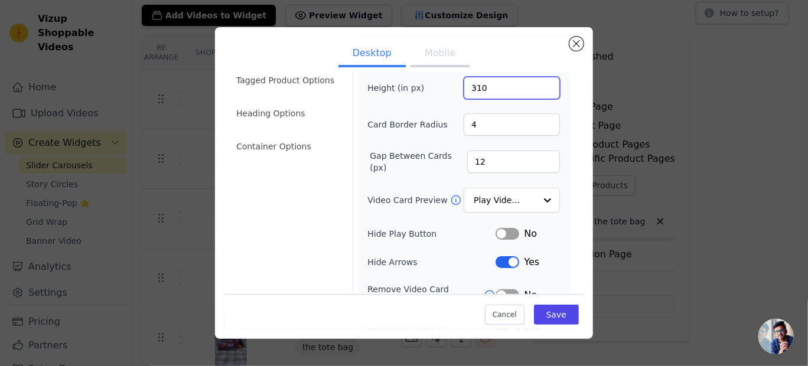
scroll to position [48, 0]
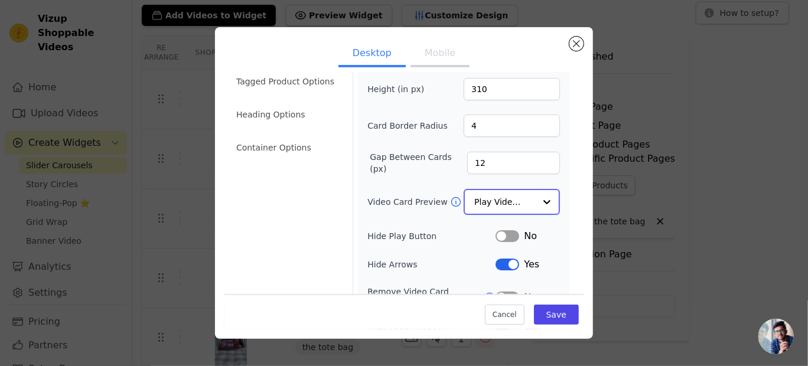
click at [535, 192] on div at bounding box center [547, 202] width 24 height 24
click at [539, 198] on div at bounding box center [547, 202] width 24 height 24
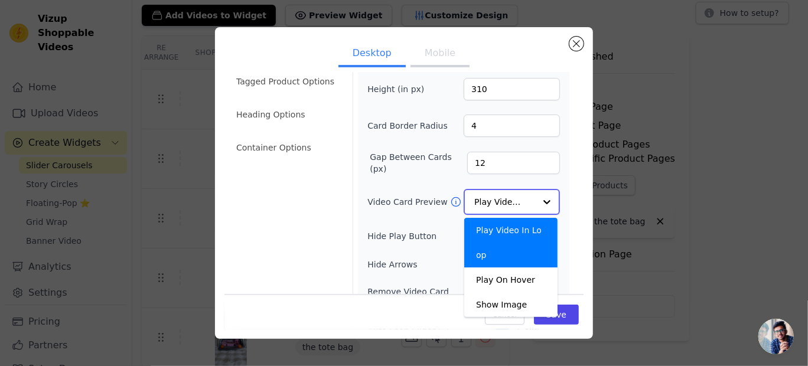
click at [507, 224] on div "Play Video In Loop" at bounding box center [510, 243] width 93 height 50
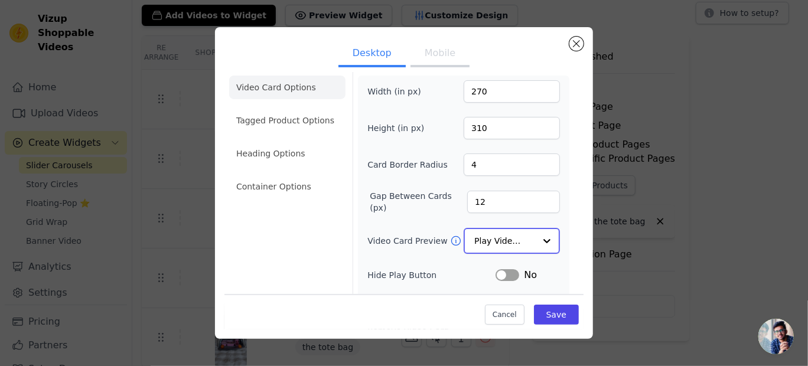
scroll to position [0, 0]
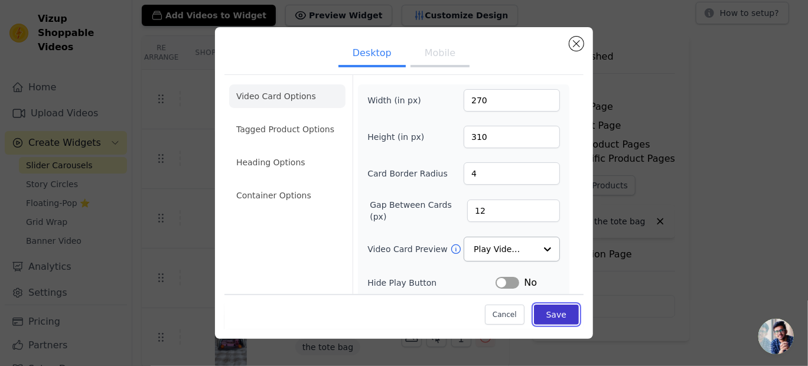
click at [553, 313] on button "Save" at bounding box center [556, 315] width 45 height 20
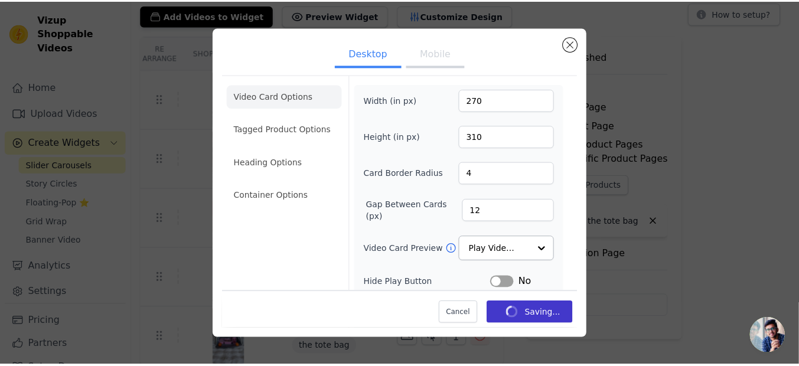
scroll to position [73, 0]
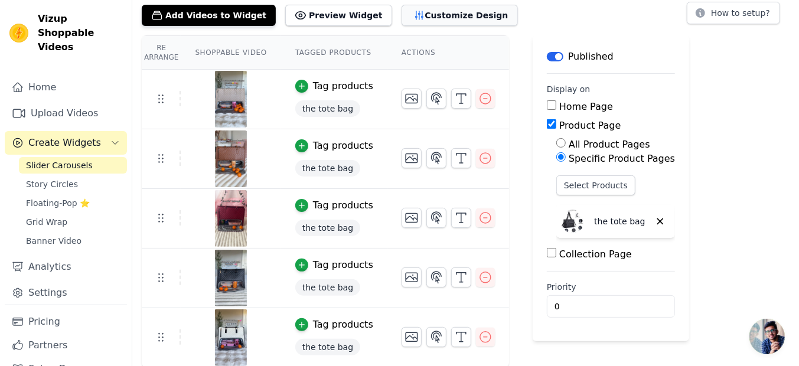
click at [446, 16] on button "Customize Design" at bounding box center [460, 15] width 116 height 21
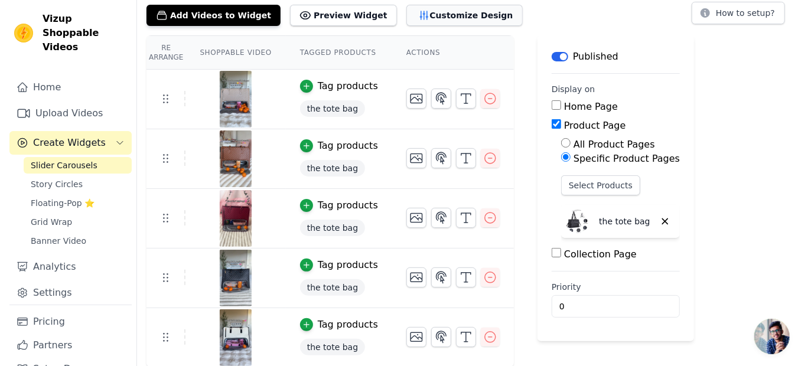
scroll to position [0, 0]
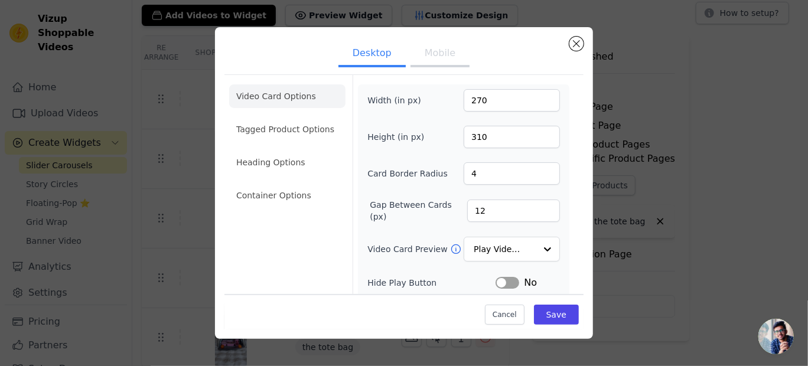
click at [441, 52] on button "Mobile" at bounding box center [439, 54] width 59 height 26
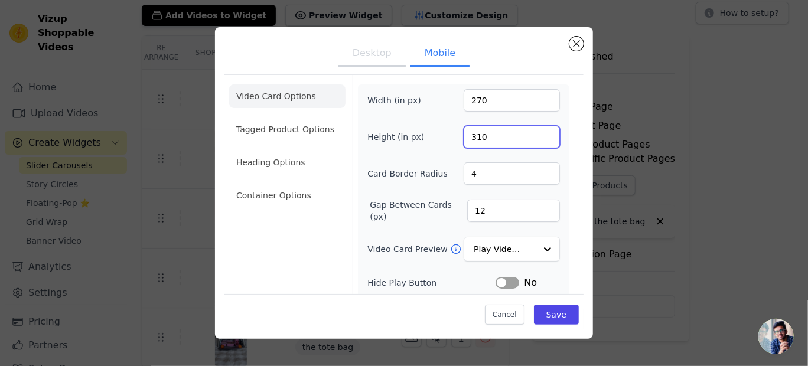
click at [536, 129] on input "310" at bounding box center [512, 137] width 96 height 22
click at [539, 130] on input "311" at bounding box center [512, 137] width 96 height 22
click at [539, 130] on input "312" at bounding box center [512, 137] width 96 height 22
click at [539, 130] on input "313" at bounding box center [512, 137] width 96 height 22
click at [539, 130] on input "314" at bounding box center [512, 137] width 96 height 22
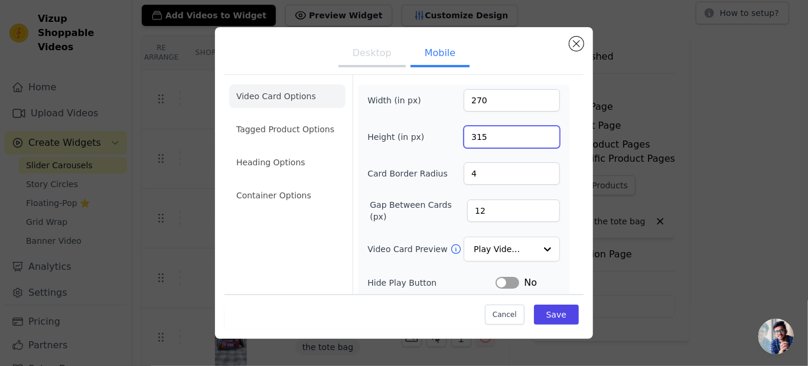
click at [539, 130] on input "315" at bounding box center [512, 137] width 96 height 22
click at [539, 130] on input "316" at bounding box center [512, 137] width 96 height 22
click at [539, 130] on input "317" at bounding box center [512, 137] width 96 height 22
click at [539, 130] on input "318" at bounding box center [512, 137] width 96 height 22
click at [539, 130] on input "319" at bounding box center [512, 137] width 96 height 22
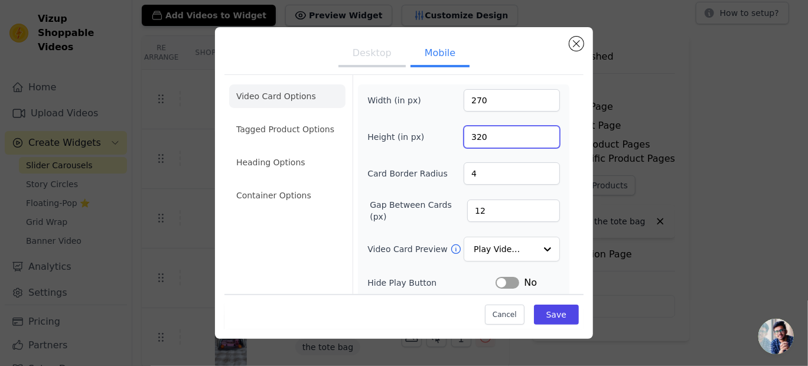
click at [539, 130] on input "320" at bounding box center [512, 137] width 96 height 22
click at [539, 130] on input "321" at bounding box center [512, 137] width 96 height 22
click at [539, 130] on input "322" at bounding box center [512, 137] width 96 height 22
click at [539, 130] on input "323" at bounding box center [512, 137] width 96 height 22
click at [539, 130] on input "324" at bounding box center [512, 137] width 96 height 22
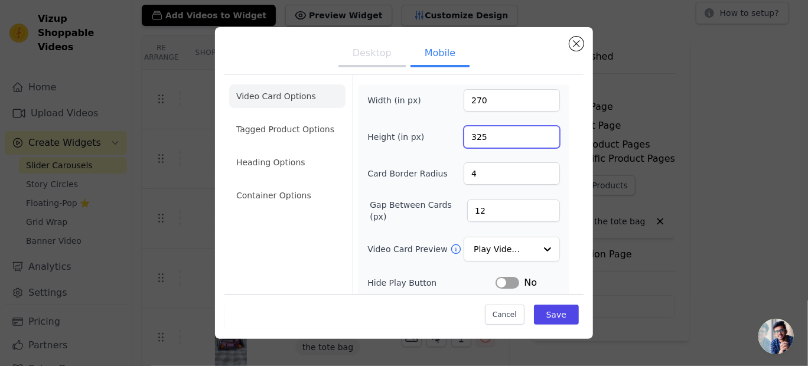
click at [539, 130] on input "325" at bounding box center [512, 137] width 96 height 22
click at [539, 130] on input "326" at bounding box center [512, 137] width 96 height 22
click at [539, 130] on input "327" at bounding box center [512, 137] width 96 height 22
click at [539, 130] on input "328" at bounding box center [512, 137] width 96 height 22
click at [539, 130] on input "329" at bounding box center [512, 137] width 96 height 22
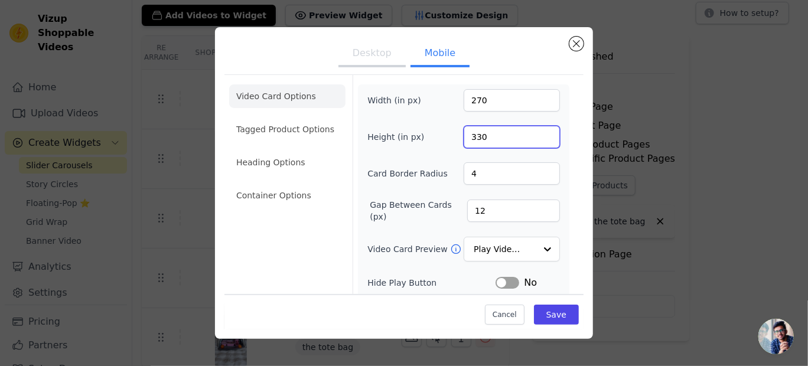
click at [539, 130] on input "330" at bounding box center [512, 137] width 96 height 22
click at [539, 130] on input "331" at bounding box center [512, 137] width 96 height 22
click at [539, 130] on input "332" at bounding box center [512, 137] width 96 height 22
click at [539, 130] on input "333" at bounding box center [512, 137] width 96 height 22
click at [539, 130] on input "334" at bounding box center [512, 137] width 96 height 22
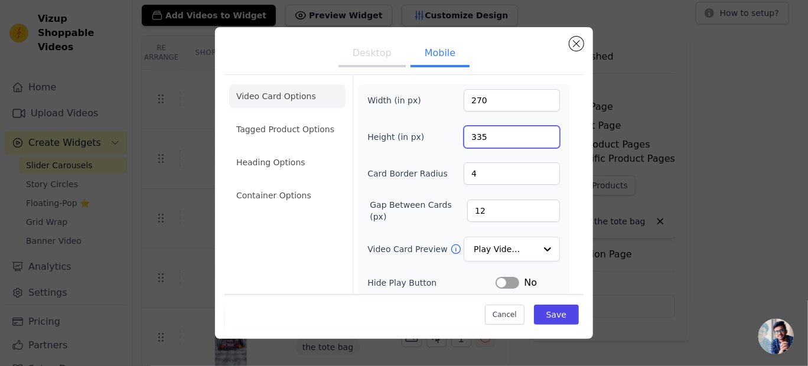
click at [539, 130] on input "335" at bounding box center [512, 137] width 96 height 22
click at [539, 130] on input "336" at bounding box center [512, 137] width 96 height 22
click at [539, 130] on input "337" at bounding box center [512, 137] width 96 height 22
click at [539, 130] on input "338" at bounding box center [512, 137] width 96 height 22
click at [539, 130] on input "339" at bounding box center [512, 137] width 96 height 22
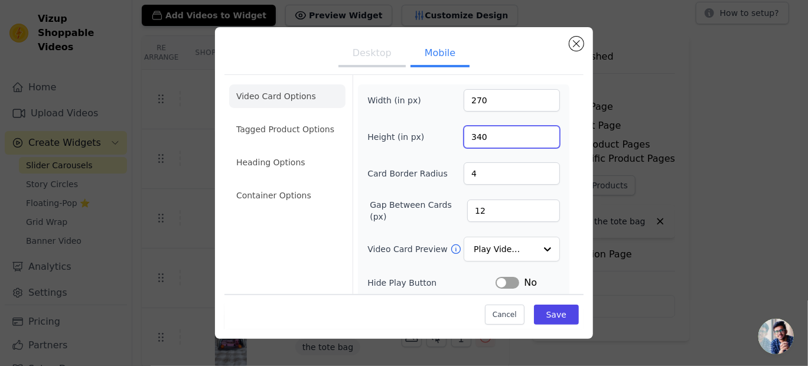
click at [539, 130] on input "340" at bounding box center [512, 137] width 96 height 22
click at [539, 130] on input "341" at bounding box center [512, 137] width 96 height 22
click at [539, 130] on input "342" at bounding box center [512, 137] width 96 height 22
click at [539, 130] on input "343" at bounding box center [512, 137] width 96 height 22
click at [539, 130] on input "344" at bounding box center [512, 137] width 96 height 22
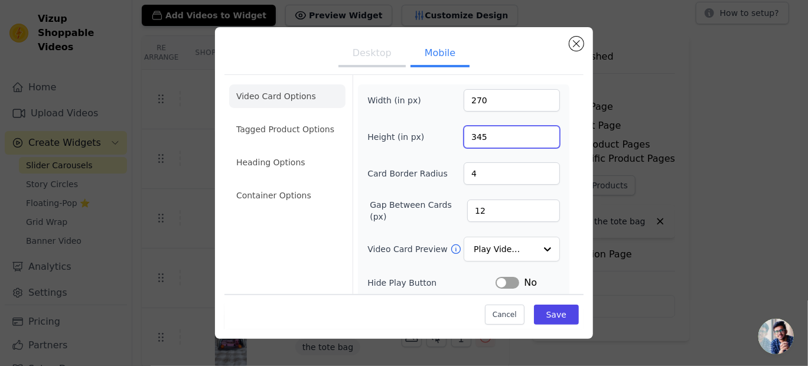
click at [539, 130] on input "345" at bounding box center [512, 137] width 96 height 22
click at [539, 130] on input "346" at bounding box center [512, 137] width 96 height 22
click at [539, 130] on input "347" at bounding box center [512, 137] width 96 height 22
click at [539, 130] on input "348" at bounding box center [512, 137] width 96 height 22
click at [539, 130] on input "349" at bounding box center [512, 137] width 96 height 22
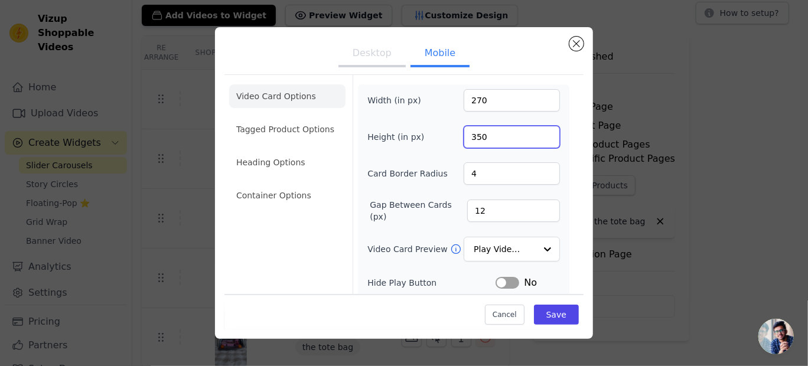
type input "350"
click at [539, 130] on input "350" at bounding box center [512, 137] width 96 height 22
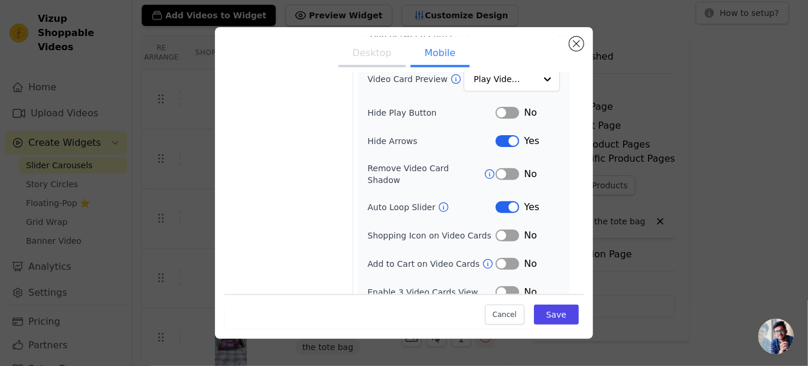
scroll to position [171, 0]
click at [552, 313] on button "Save" at bounding box center [556, 315] width 45 height 20
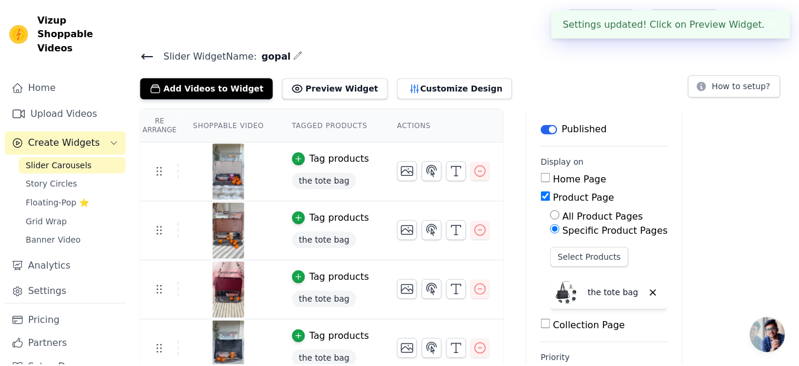
scroll to position [73, 0]
